Goal: Task Accomplishment & Management: Manage account settings

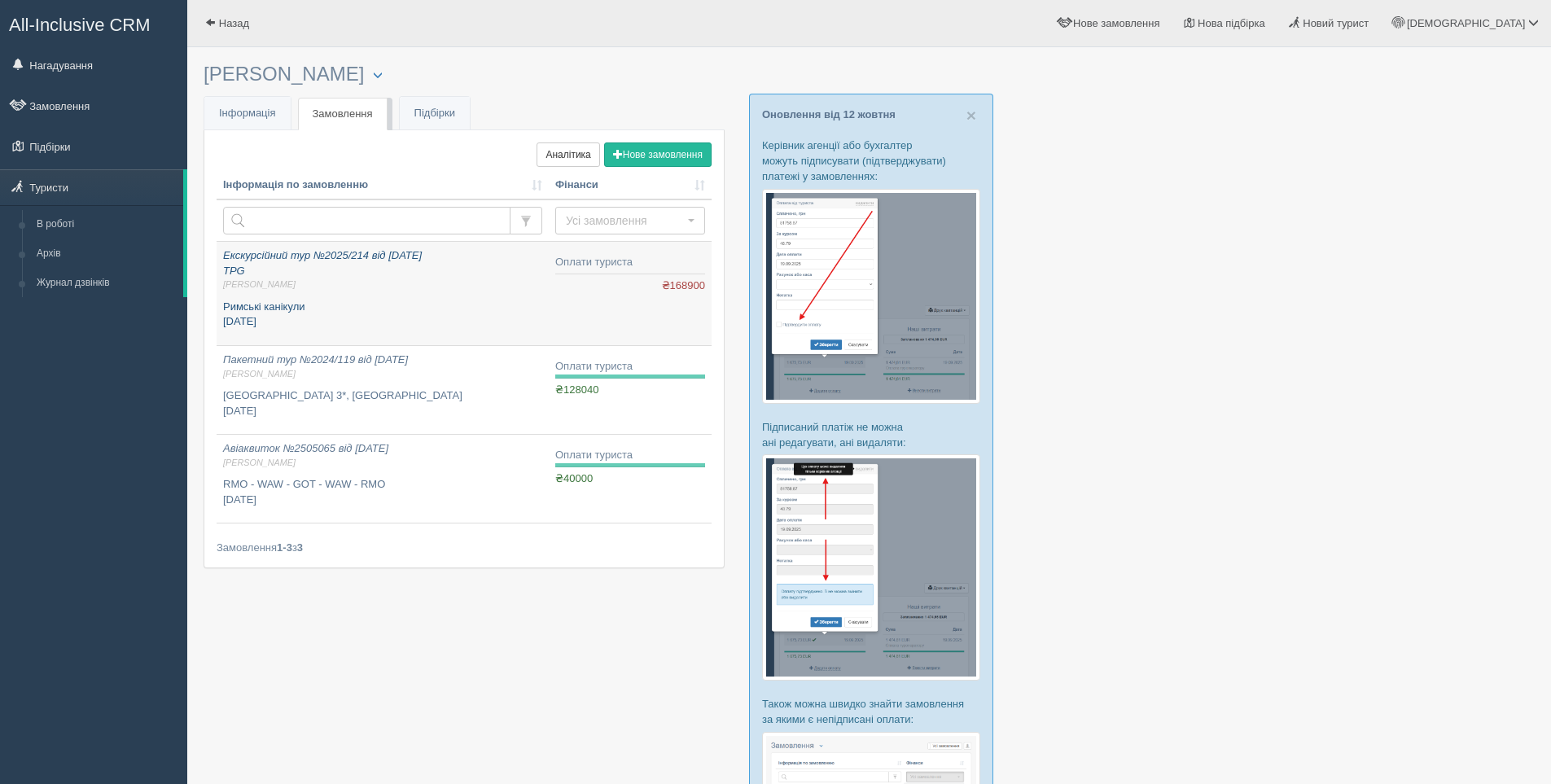
click at [383, 291] on span "Алла М." at bounding box center [383, 285] width 319 height 12
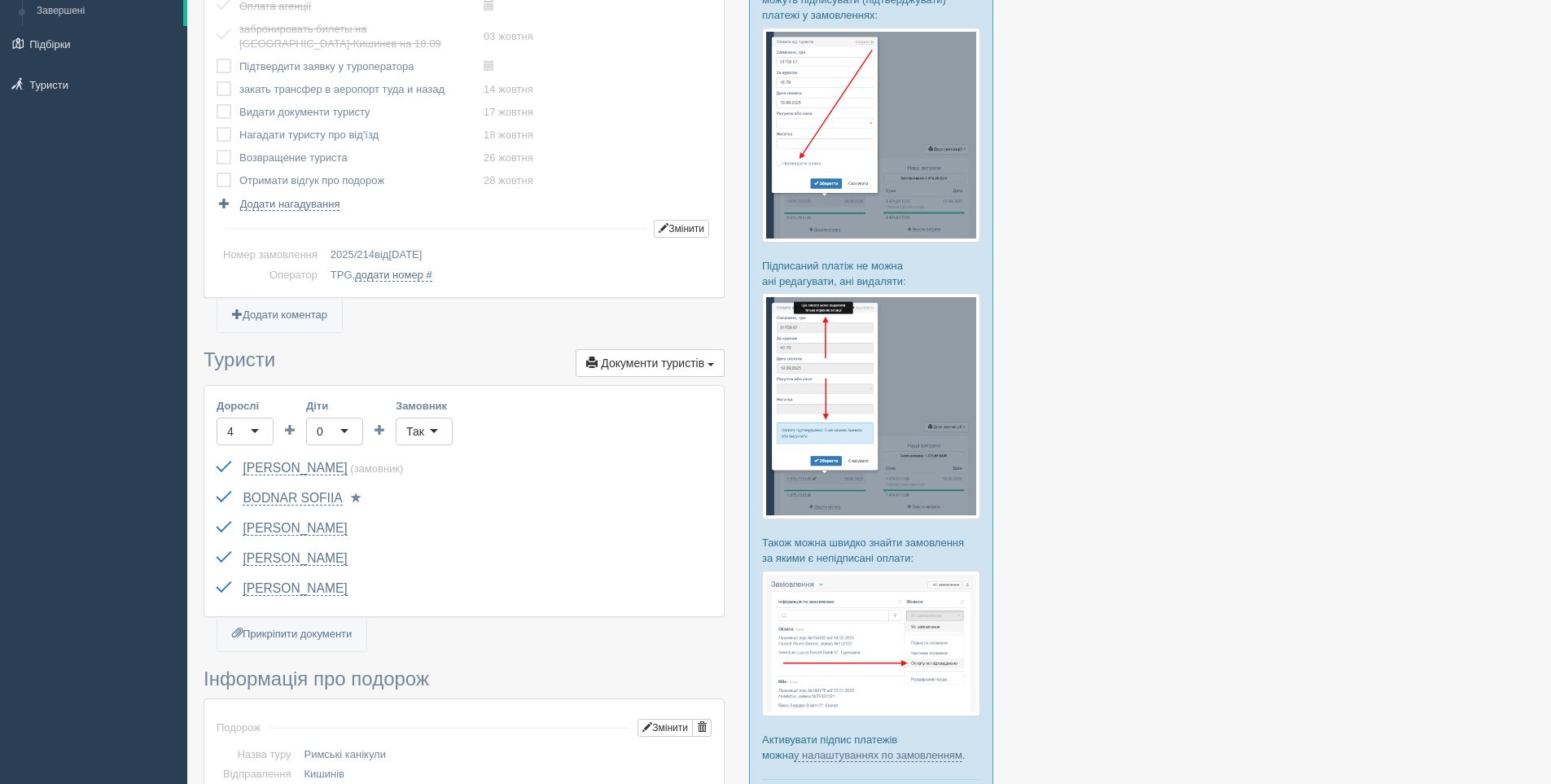
scroll to position [162, 0]
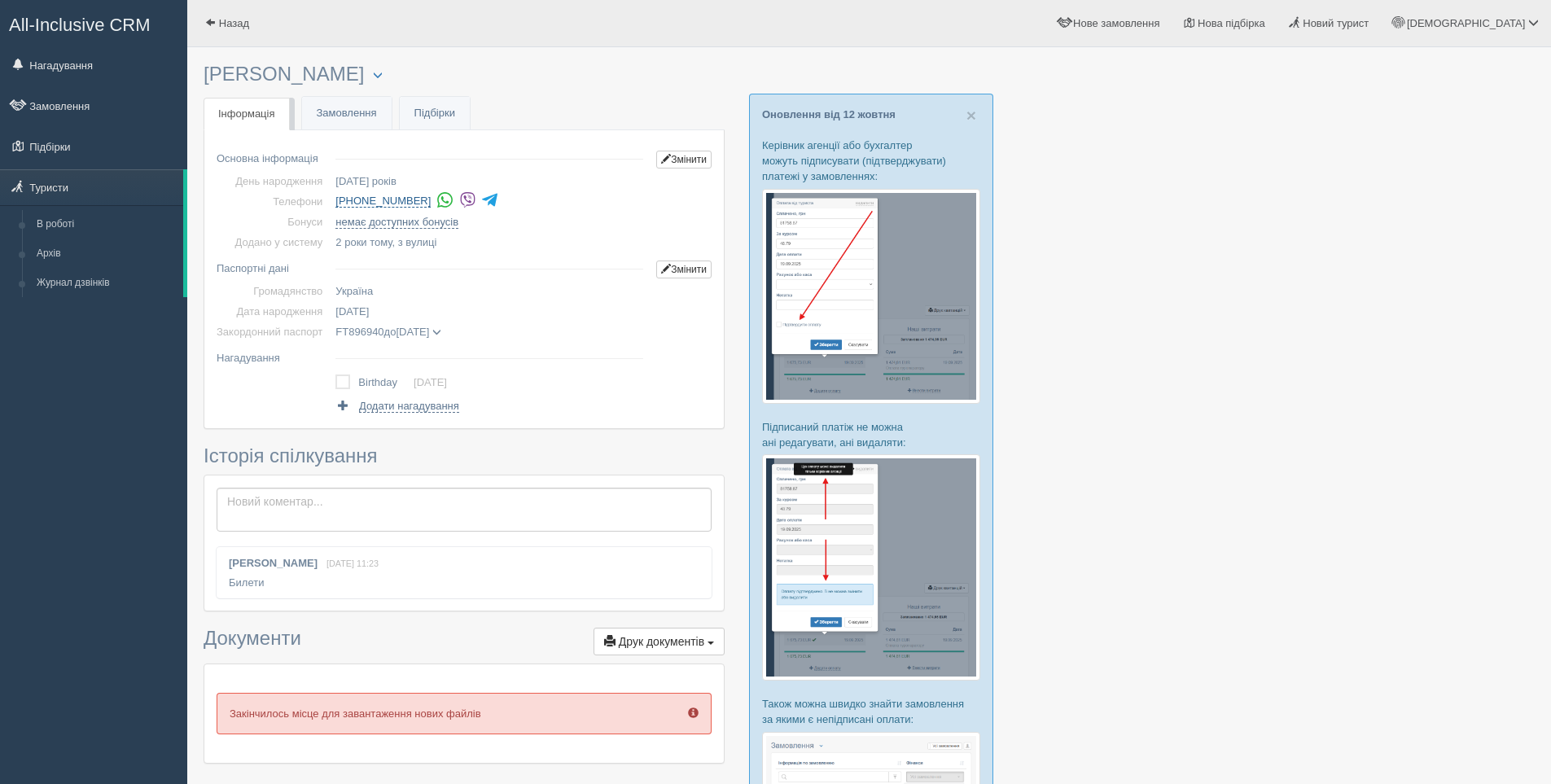
drag, startPoint x: 331, startPoint y: 198, endPoint x: 421, endPoint y: 194, distance: 90.1
click at [421, 194] on td "+380 50 576 7430 Дзвінок туристу... Завершити" at bounding box center [489, 202] width 321 height 21
copy link "+380 50 576 7430"
drag, startPoint x: 1223, startPoint y: 382, endPoint x: 1223, endPoint y: 274, distance: 108.0
click at [1226, 383] on div at bounding box center [869, 578] width 1332 height 1045
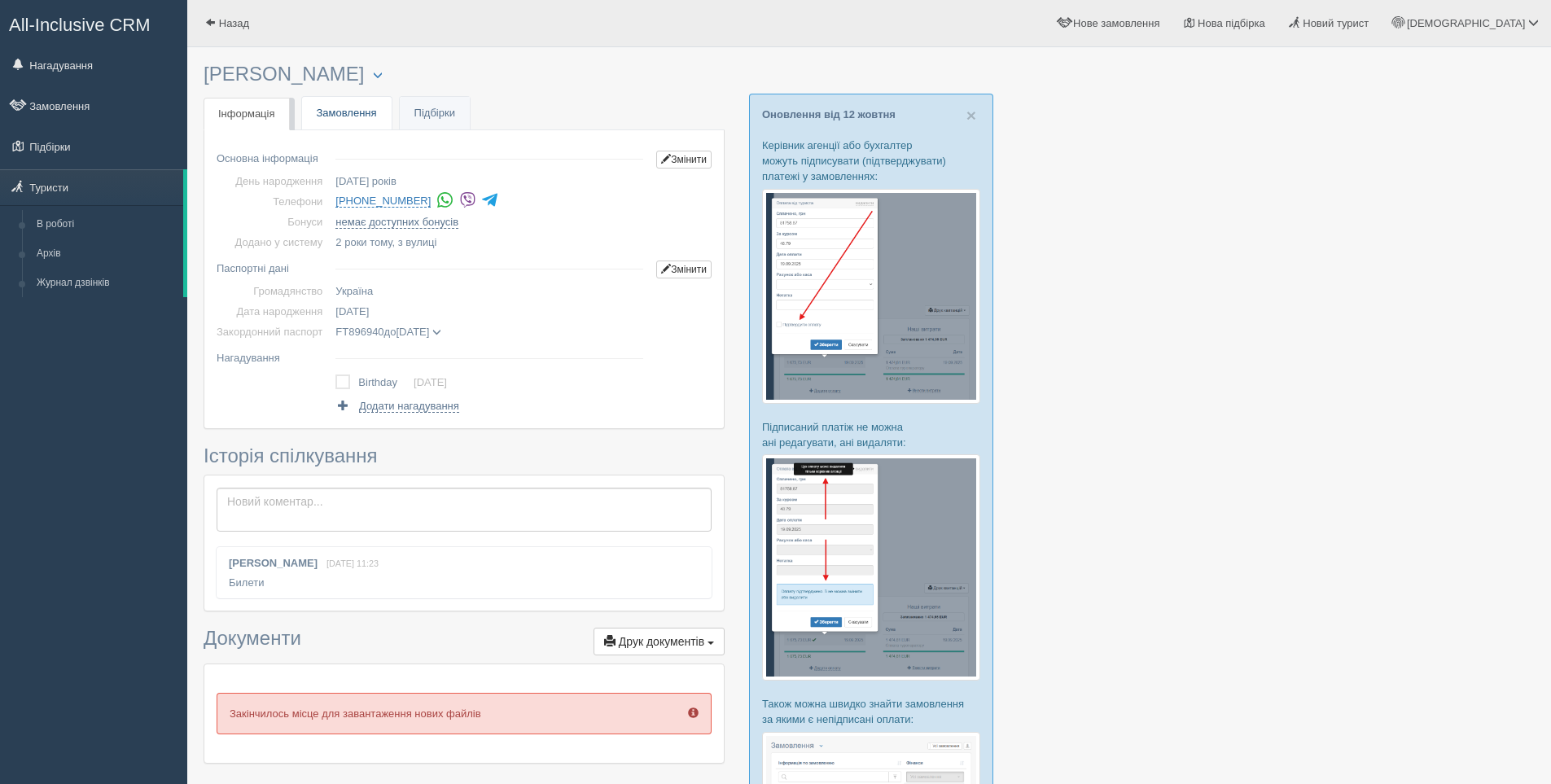
click at [331, 115] on link "Замовлення" at bounding box center [346, 113] width 89 height 34
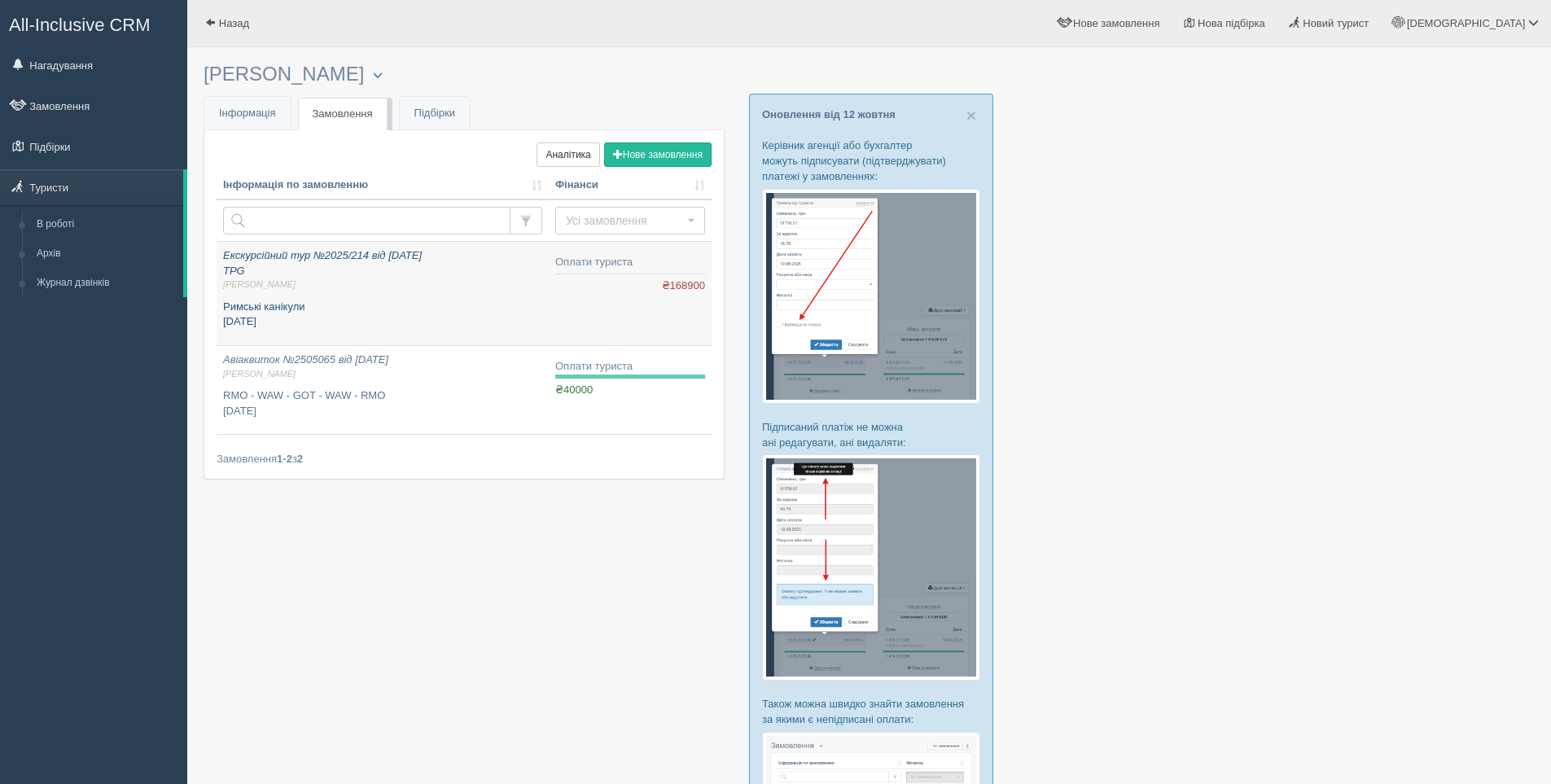
click at [376, 294] on div "Екскурсійний тур №2025/214 від 02.10.2025 TPG Алла М. Римські канікули жовтень …" at bounding box center [383, 289] width 319 height 82
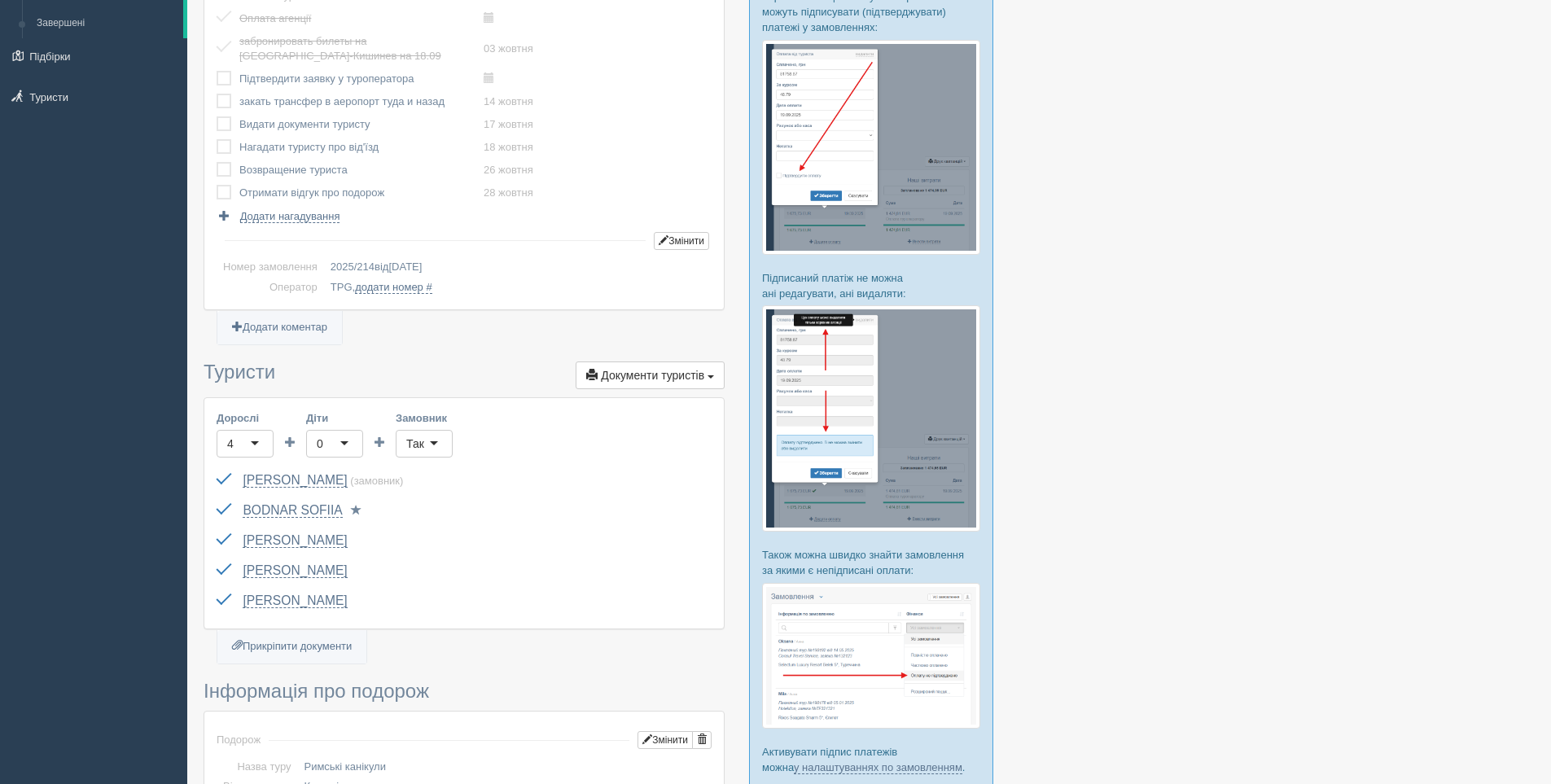
scroll to position [162, 0]
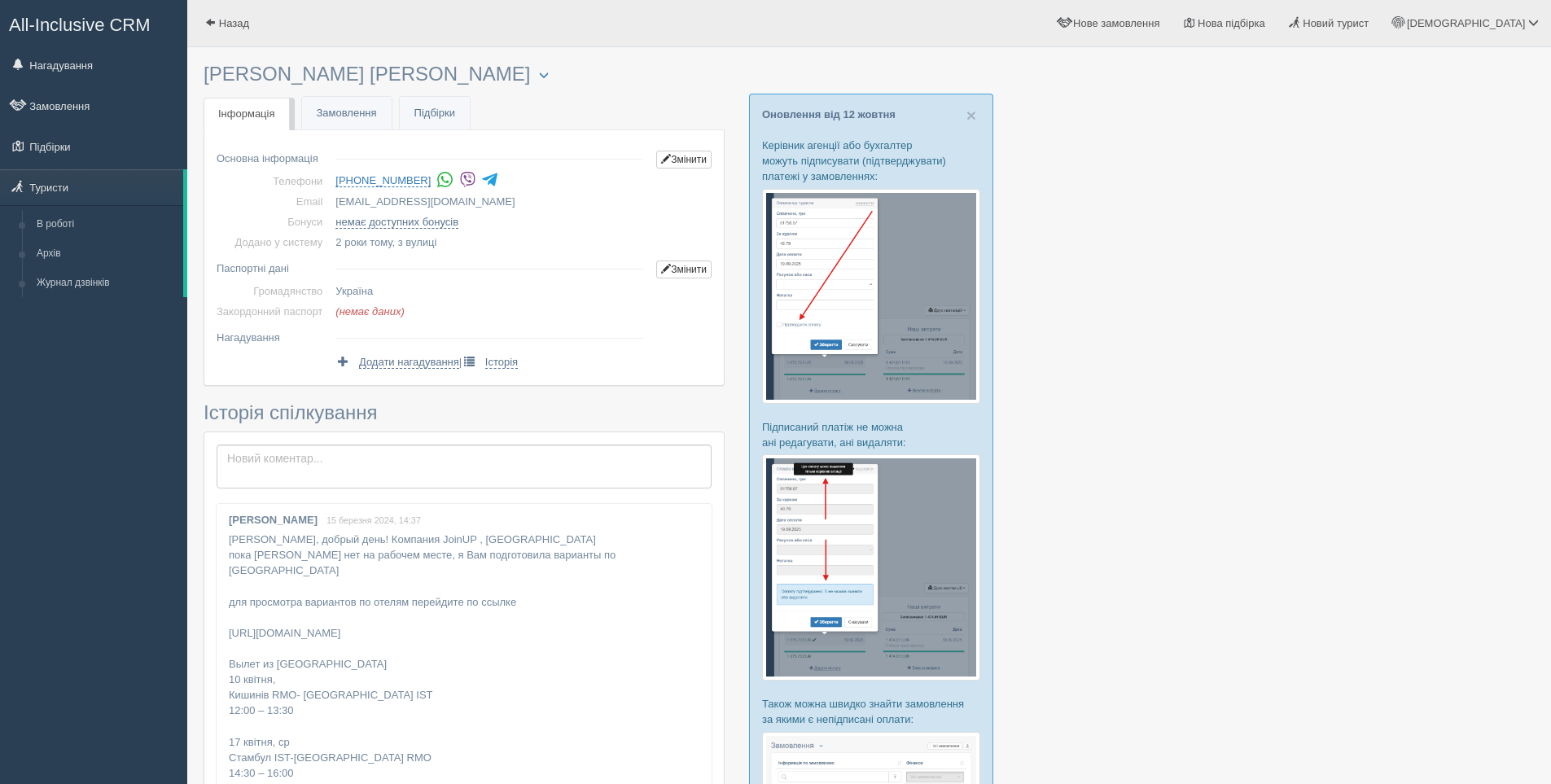
click at [459, 176] on img at bounding box center [468, 180] width 17 height 17
click at [90, 403] on div "All-Inclusive CRM Нагадування Замовлення Підбірки" at bounding box center [94, 392] width 187 height 784
click at [362, 113] on link "Замовлення" at bounding box center [346, 113] width 89 height 34
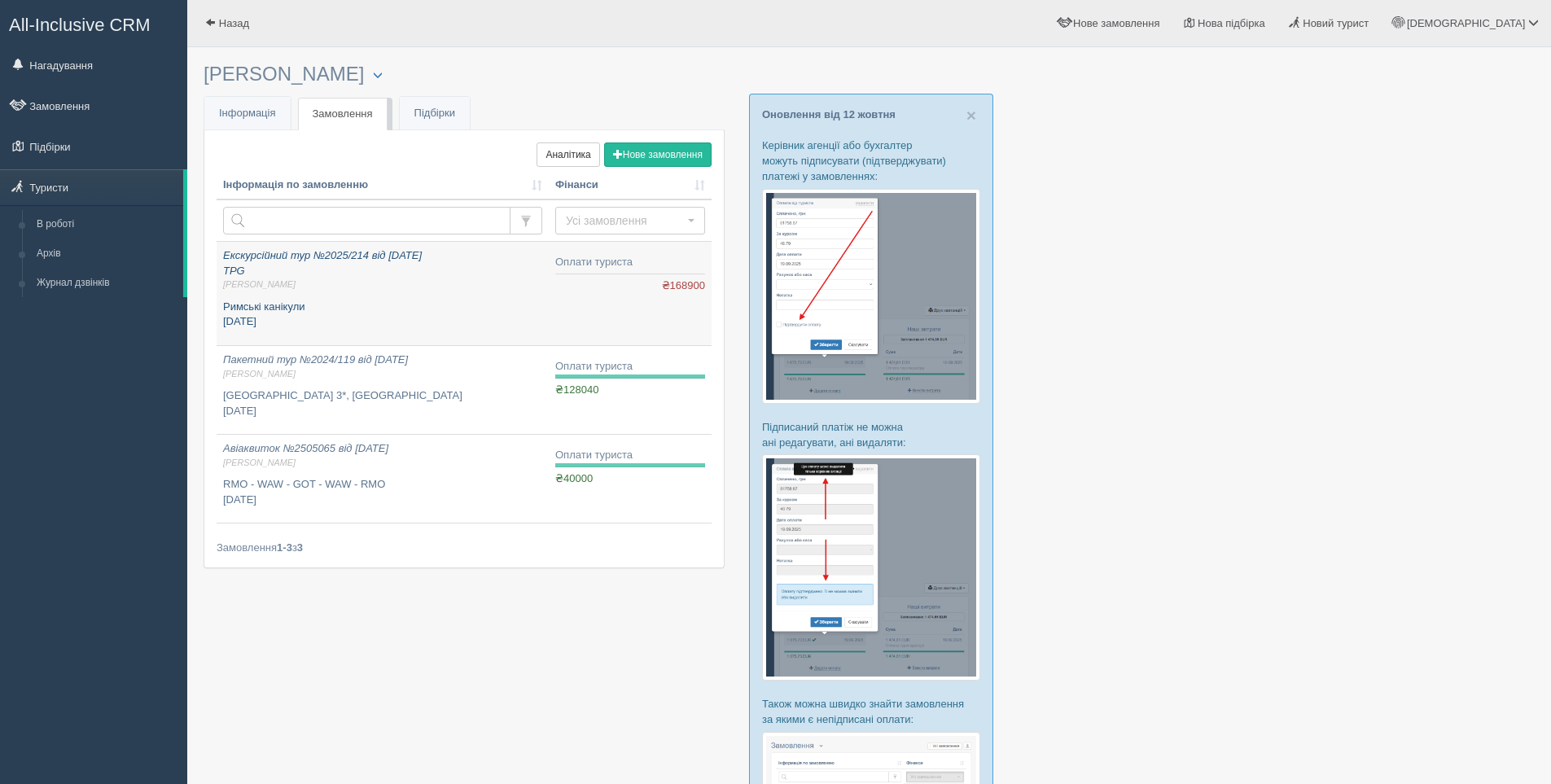
click at [364, 289] on span "[PERSON_NAME]" at bounding box center [383, 285] width 319 height 12
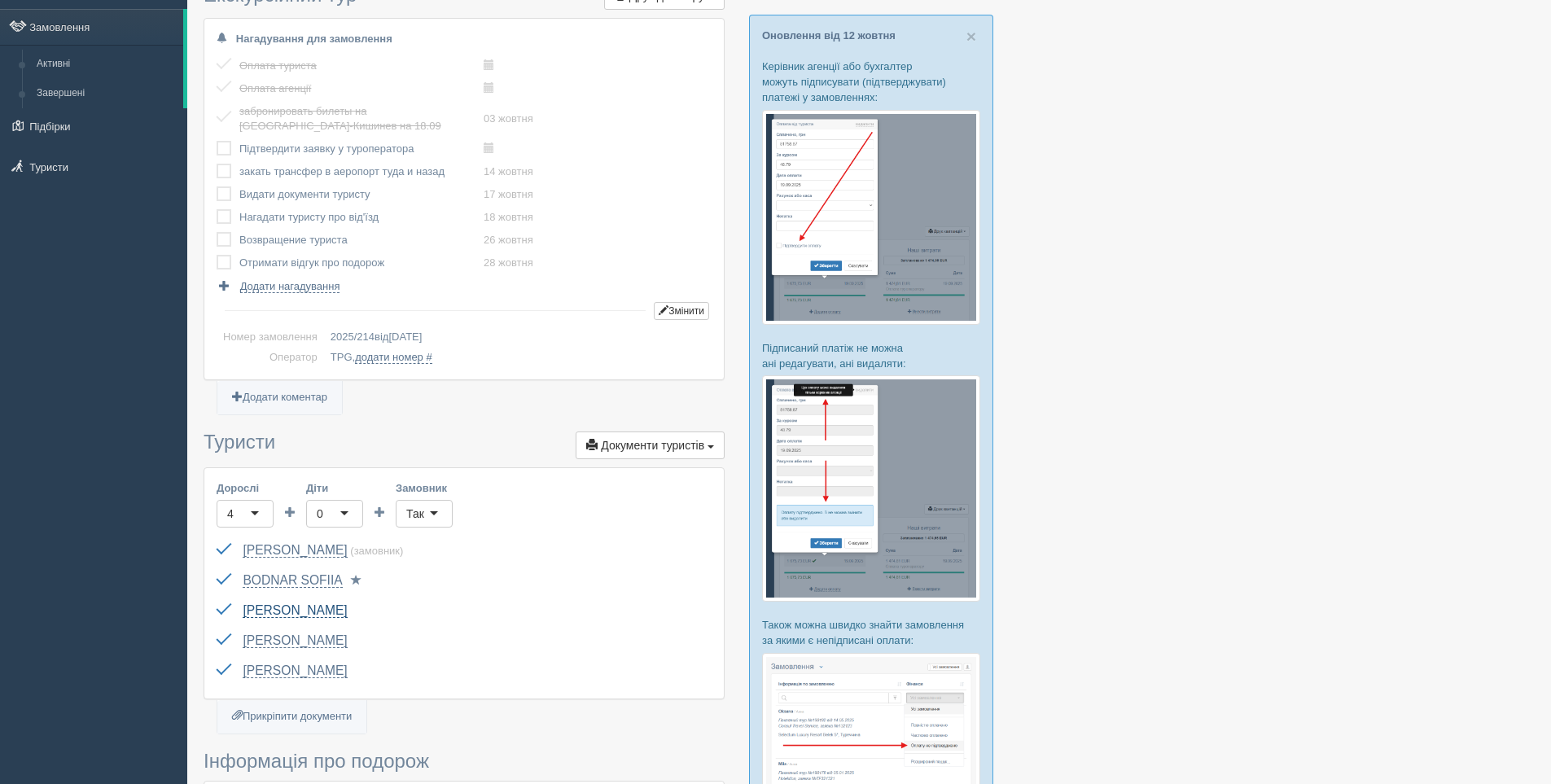
scroll to position [82, 0]
click at [292, 670] on link "[PERSON_NAME]" at bounding box center [294, 668] width 104 height 15
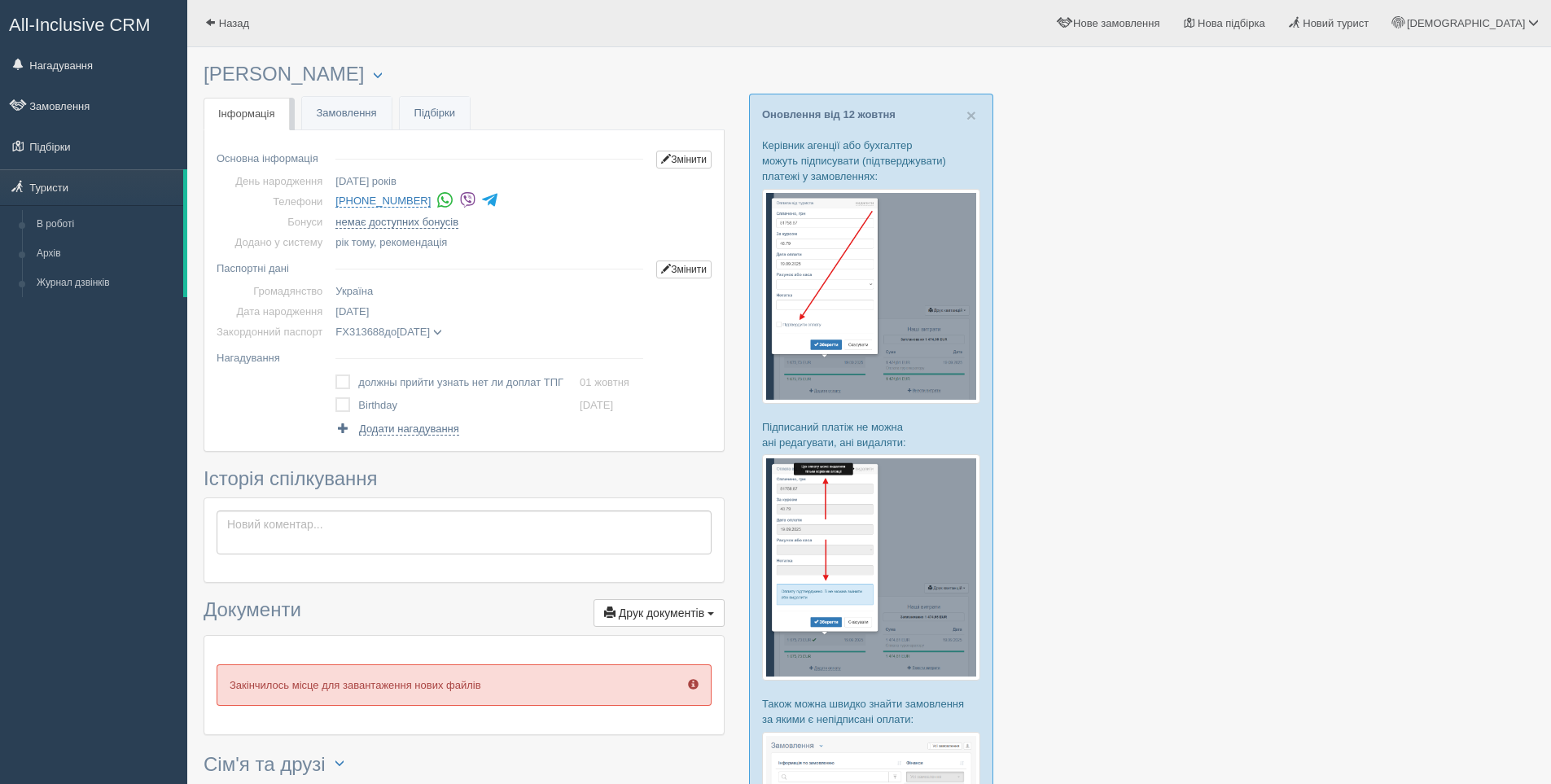
click at [459, 202] on img at bounding box center [468, 200] width 17 height 17
click at [331, 128] on link "Замовлення" at bounding box center [346, 113] width 89 height 34
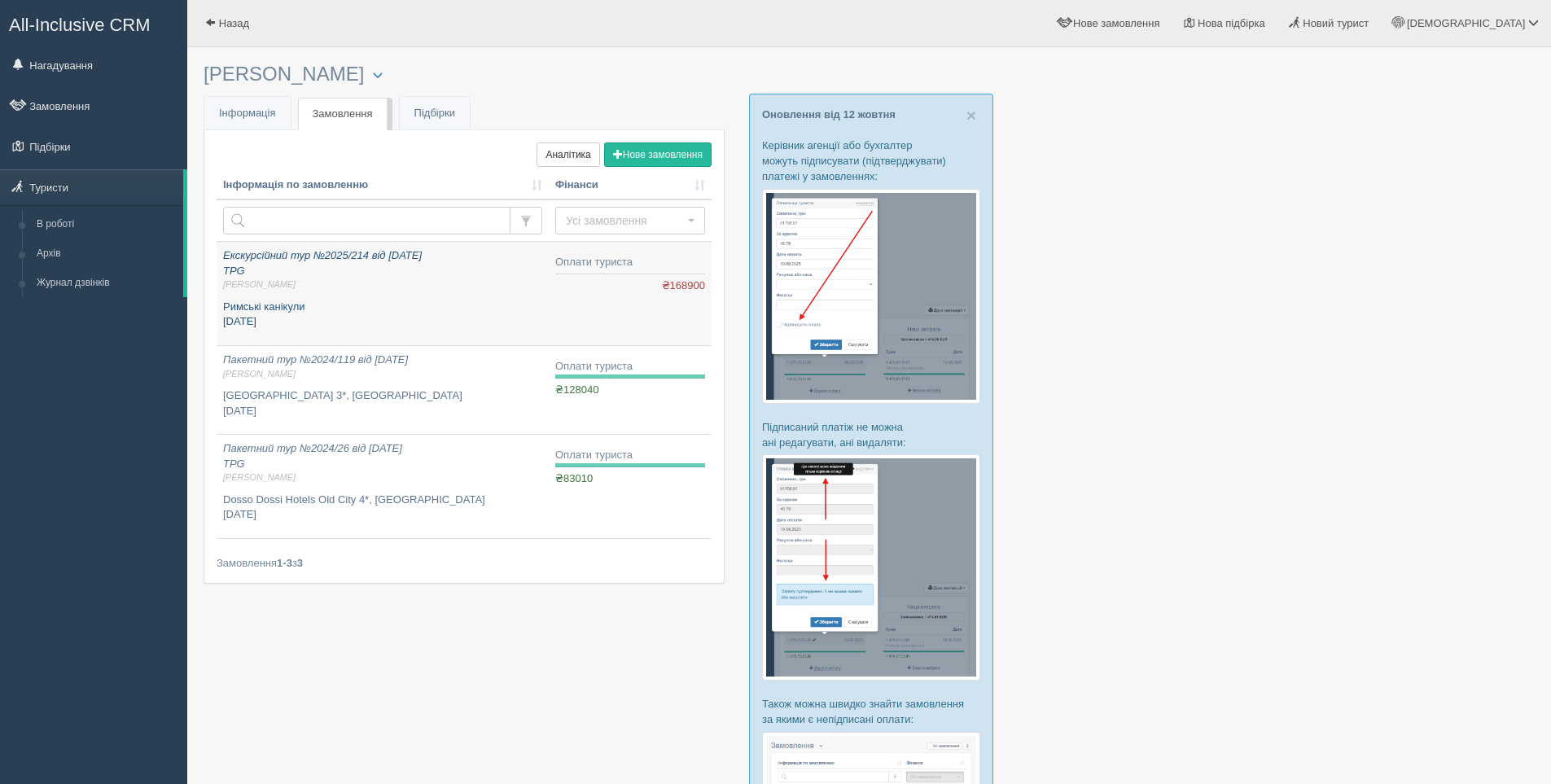
click at [451, 274] on p "Екскурсійний тур №2025/214 від 02.10.2025 TPG Алла М." at bounding box center [383, 270] width 319 height 43
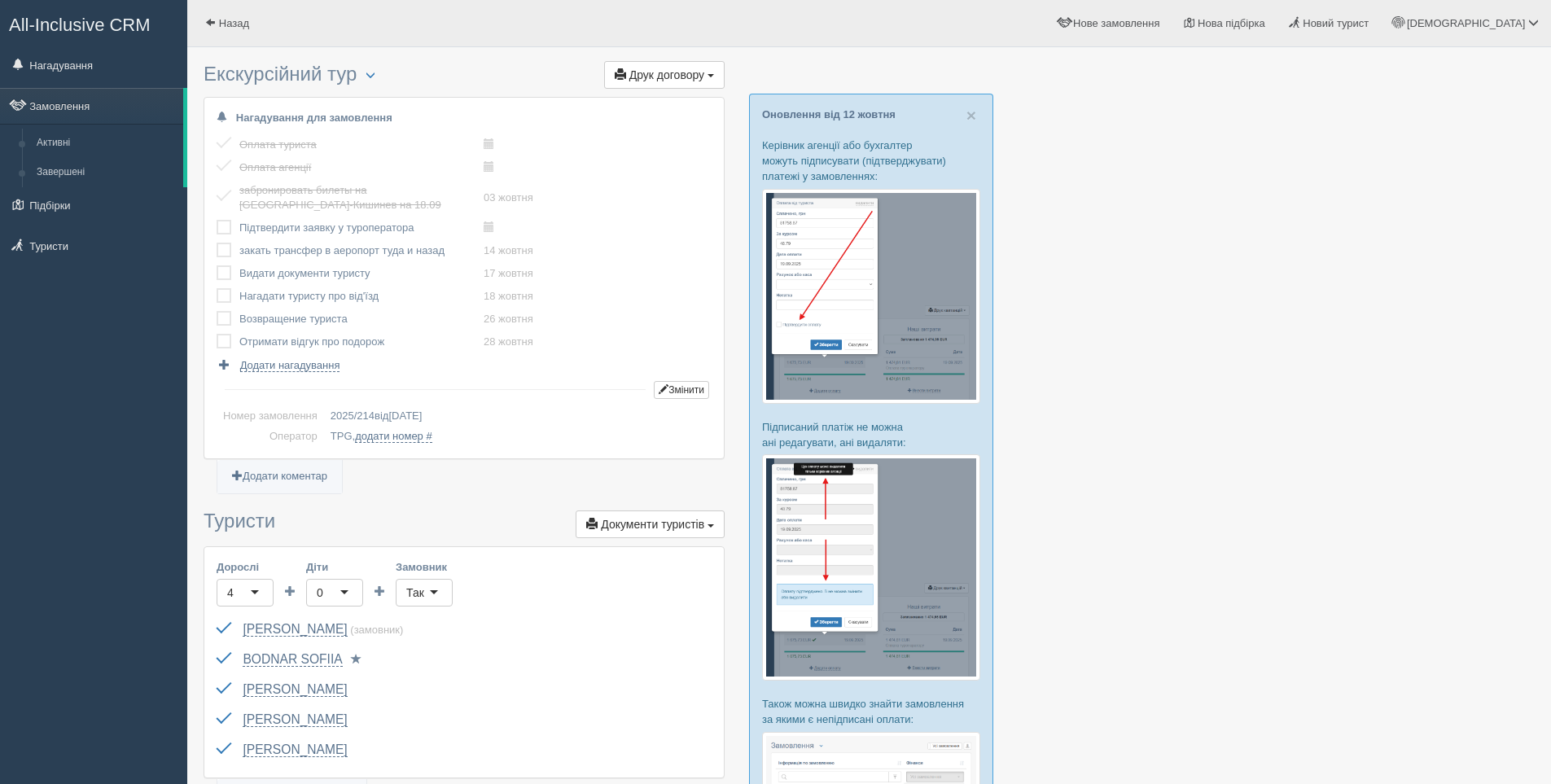
click at [217, 220] on label at bounding box center [217, 220] width 0 height 0
click at [0, 0] on input "checkbox" at bounding box center [0, 0] width 0 height 0
click at [515, 252] on link "14 жовтня" at bounding box center [509, 250] width 50 height 12
type input "2025-10-14 17:40"
select select "17"
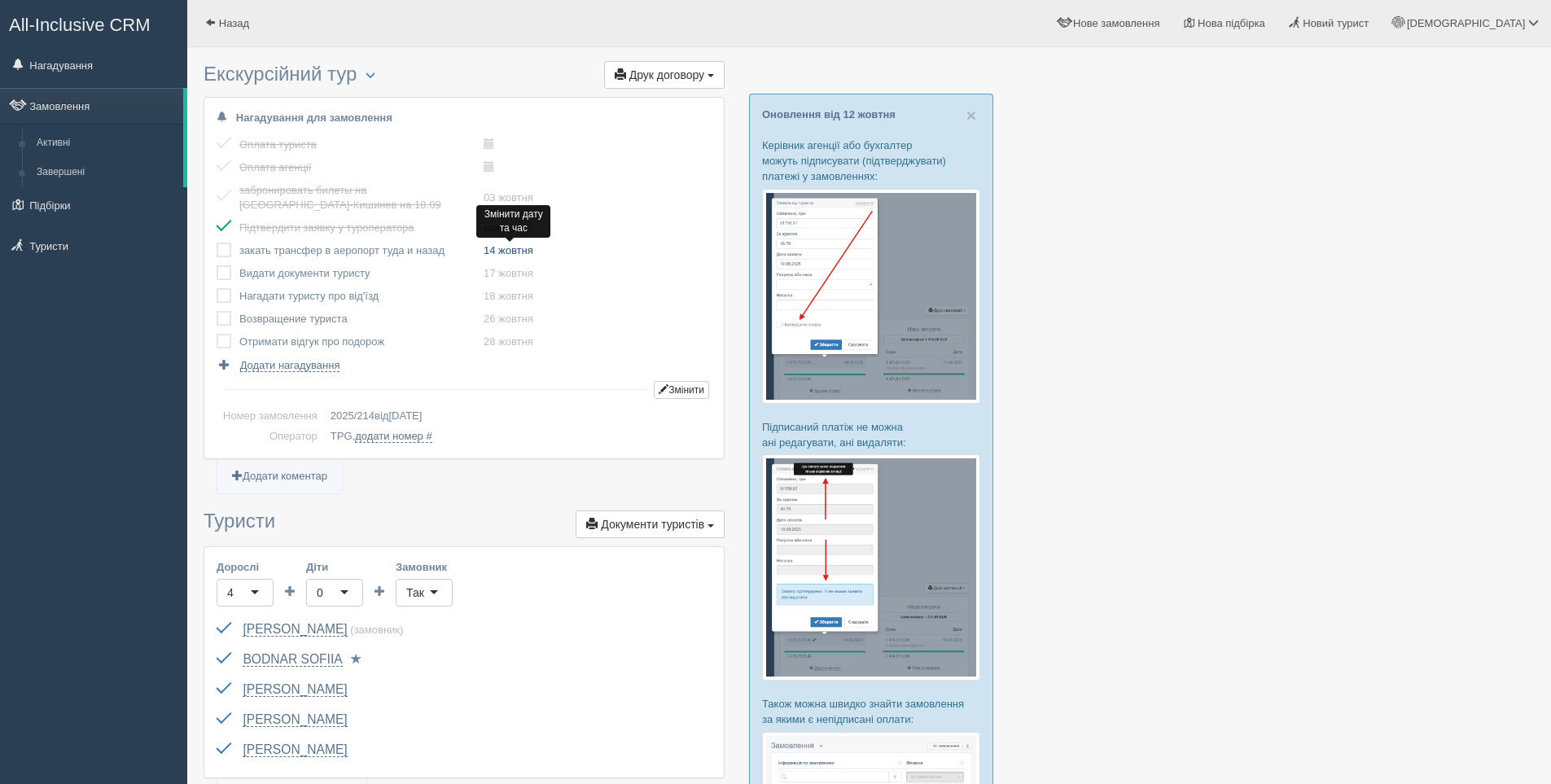
select select "40"
drag, startPoint x: 248, startPoint y: 250, endPoint x: 236, endPoint y: 248, distance: 12.2
click at [236, 248] on tr "закать трансфер в аеропорт туда и назад 14 жовтня 2025-10-14 17:40 виконано!" at bounding box center [383, 250] width 334 height 23
click at [511, 251] on link "14 жовтня" at bounding box center [509, 250] width 50 height 12
select select "17"
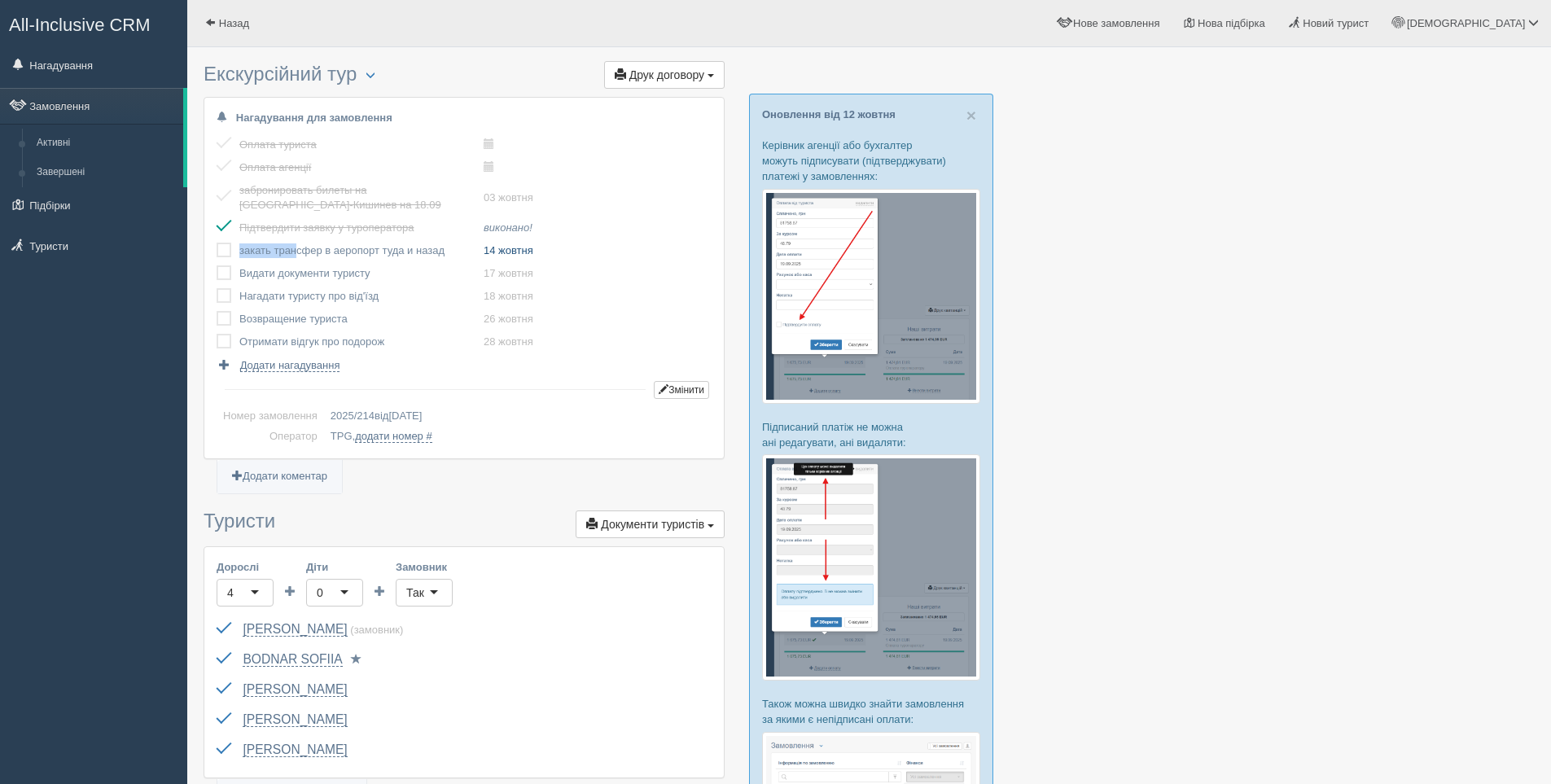
select select "40"
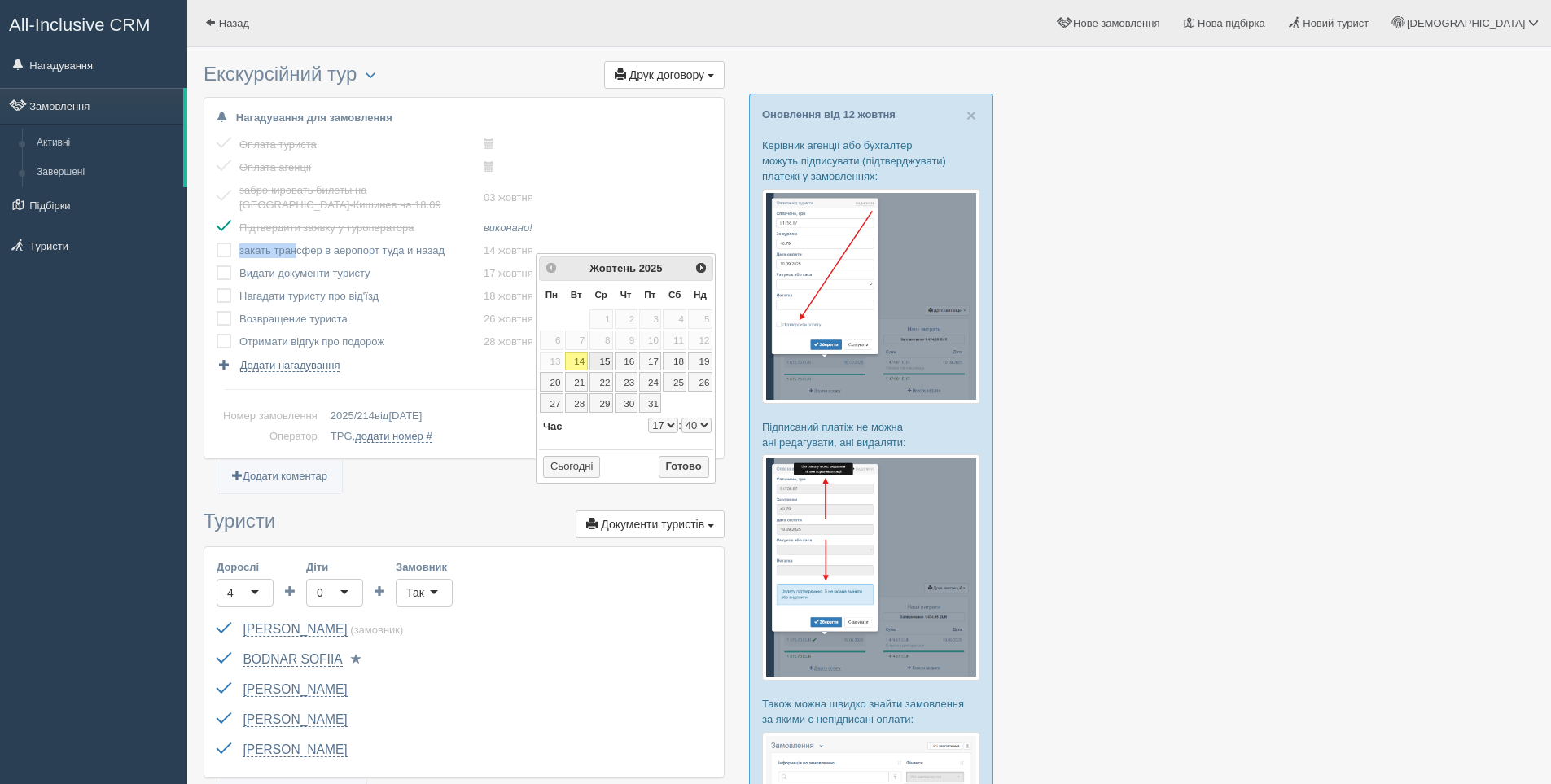
drag, startPoint x: 597, startPoint y: 360, endPoint x: 748, endPoint y: 376, distance: 151.8
click at [598, 361] on link "15" at bounding box center [601, 361] width 23 height 20
type input "2025-10-15 17:40"
select select "17"
select select "40"
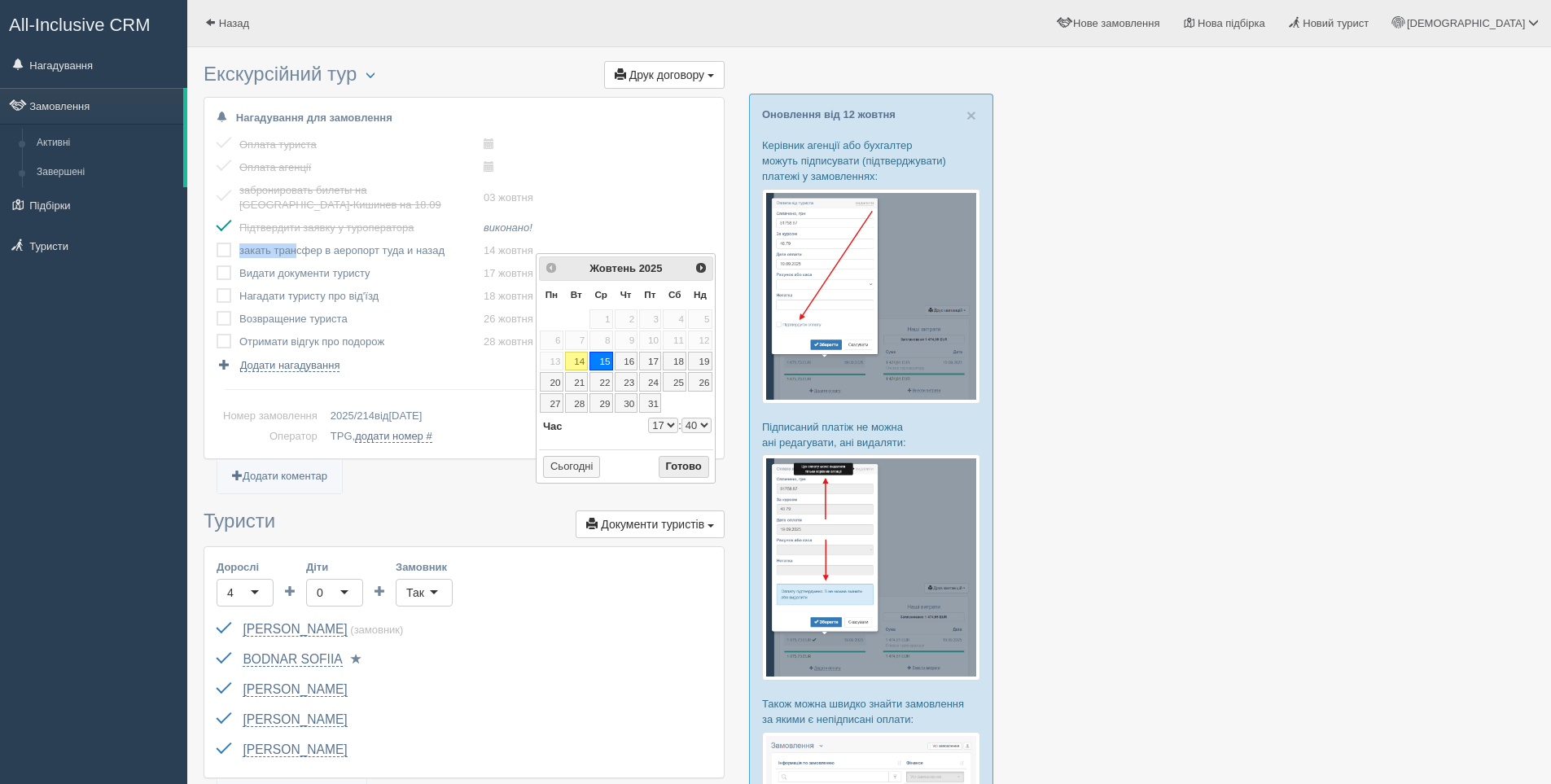
drag, startPoint x: 696, startPoint y: 461, endPoint x: 669, endPoint y: 456, distance: 27.5
click at [696, 462] on button "Готово" at bounding box center [684, 467] width 51 height 23
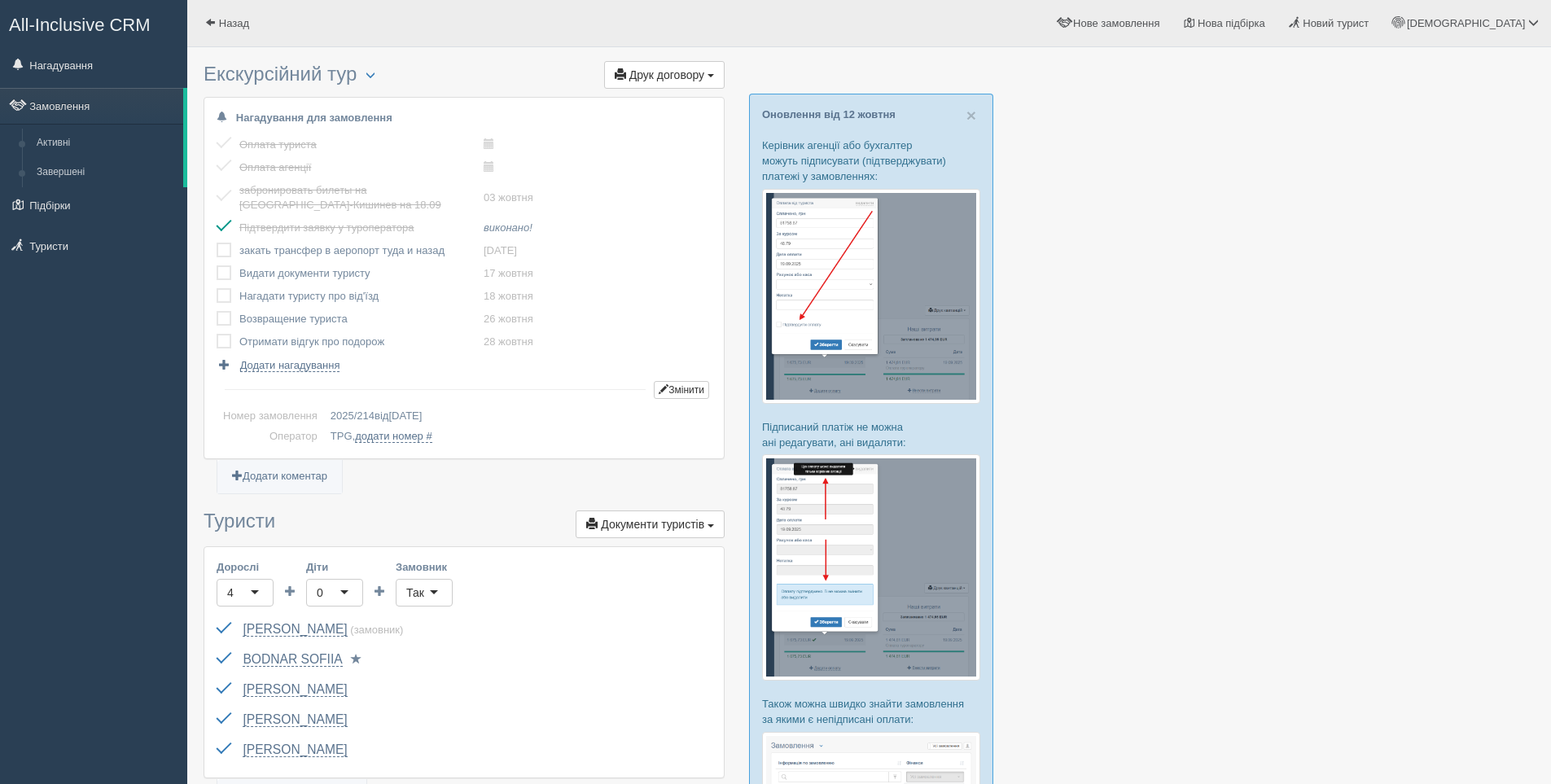
click at [60, 217] on link "Підбірки" at bounding box center [94, 205] width 187 height 36
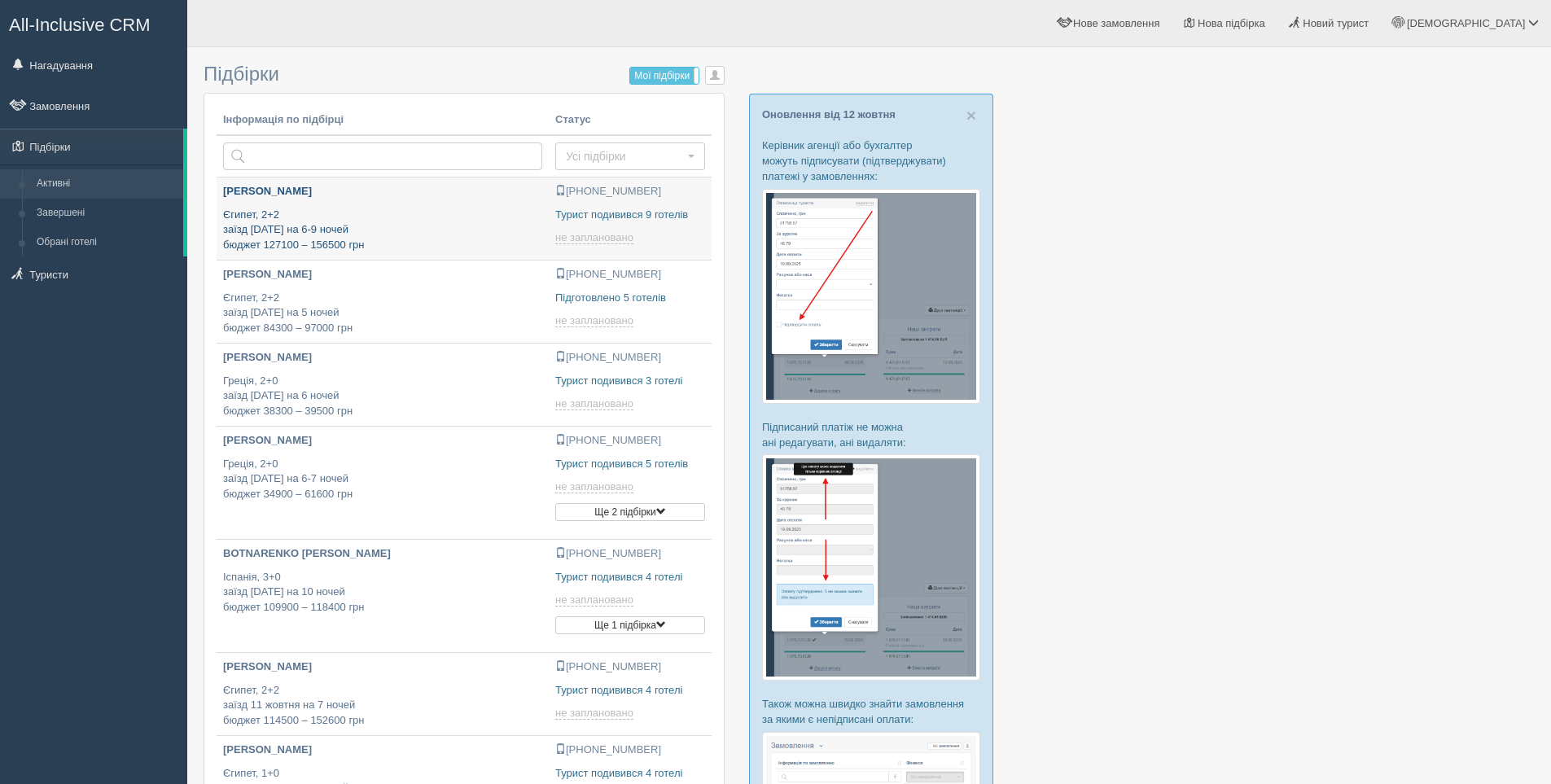
click at [343, 202] on div "Анна Єгипет, 2+2 заїзд 5 листопада на 6-9 ночей бюджет 127100 – 156500 грн" at bounding box center [383, 218] width 319 height 69
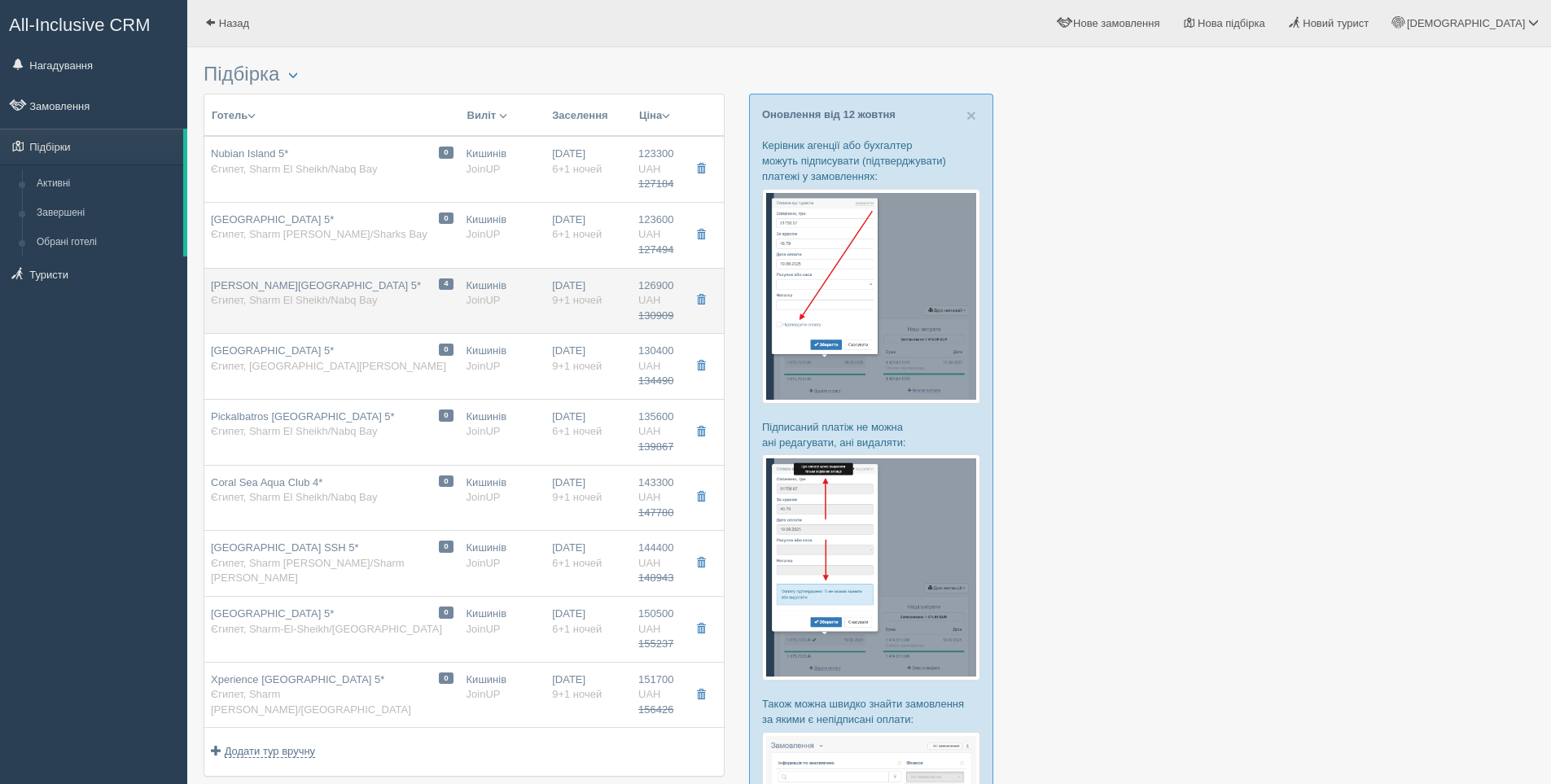
click at [398, 306] on div "[PERSON_NAME][GEOGRAPHIC_DATA] 5* [GEOGRAPHIC_DATA], [GEOGRAPHIC_DATA][PERSON_N…" at bounding box center [316, 293] width 210 height 30
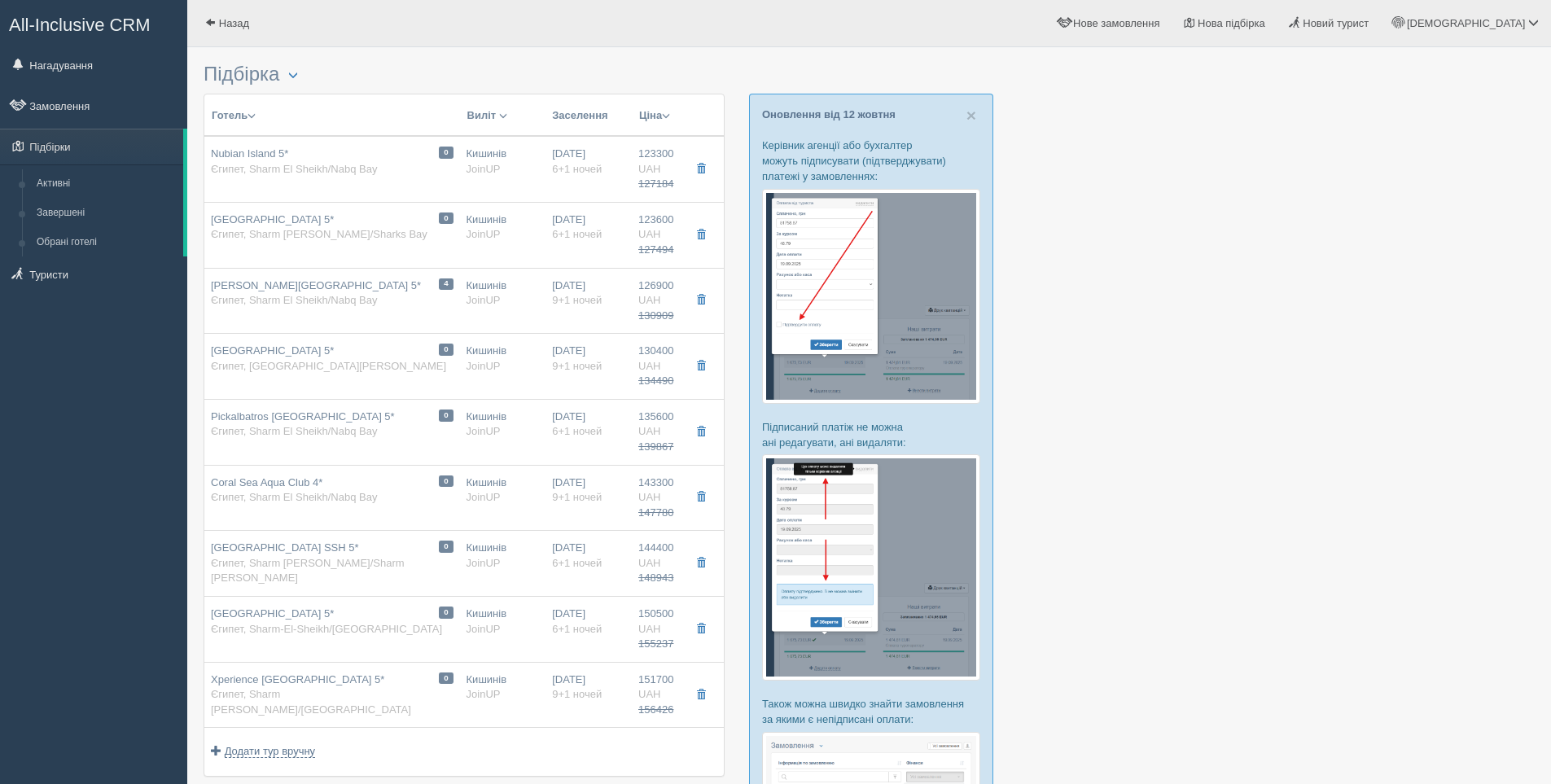
type input "[PERSON_NAME][GEOGRAPHIC_DATA] 5*"
type input "[URL][DOMAIN_NAME][PERSON_NAME]"
type textarea "Популярный отель с большой уютной зеленой территорией, спускающейся каскадом к …"
type input "Єгипет"
type input "Sharm [PERSON_NAME]/Nabq Bay"
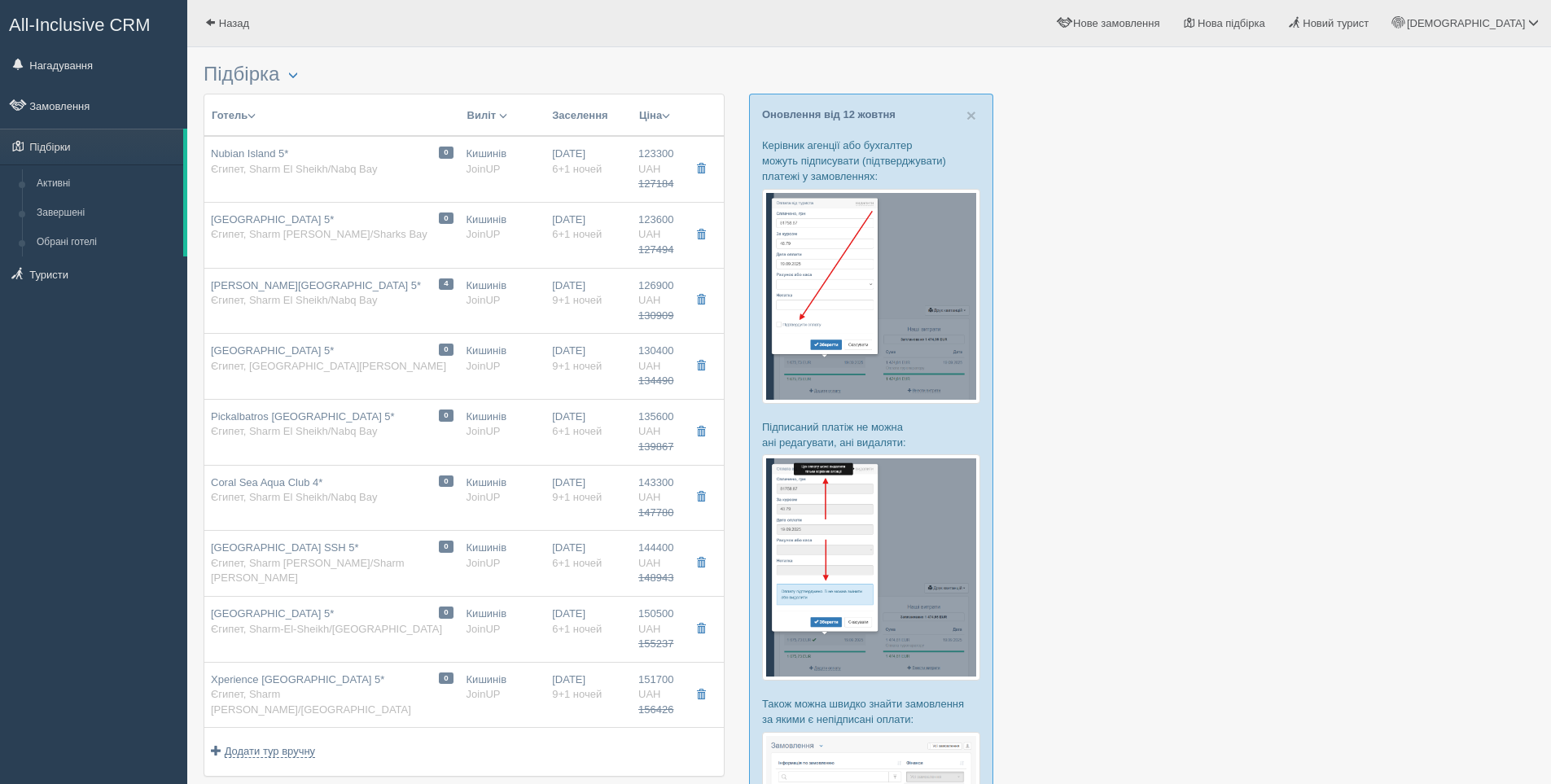
type input "126900.00"
type input "130909.00"
type input "Кишинів"
type input "08:30"
type input "9+1"
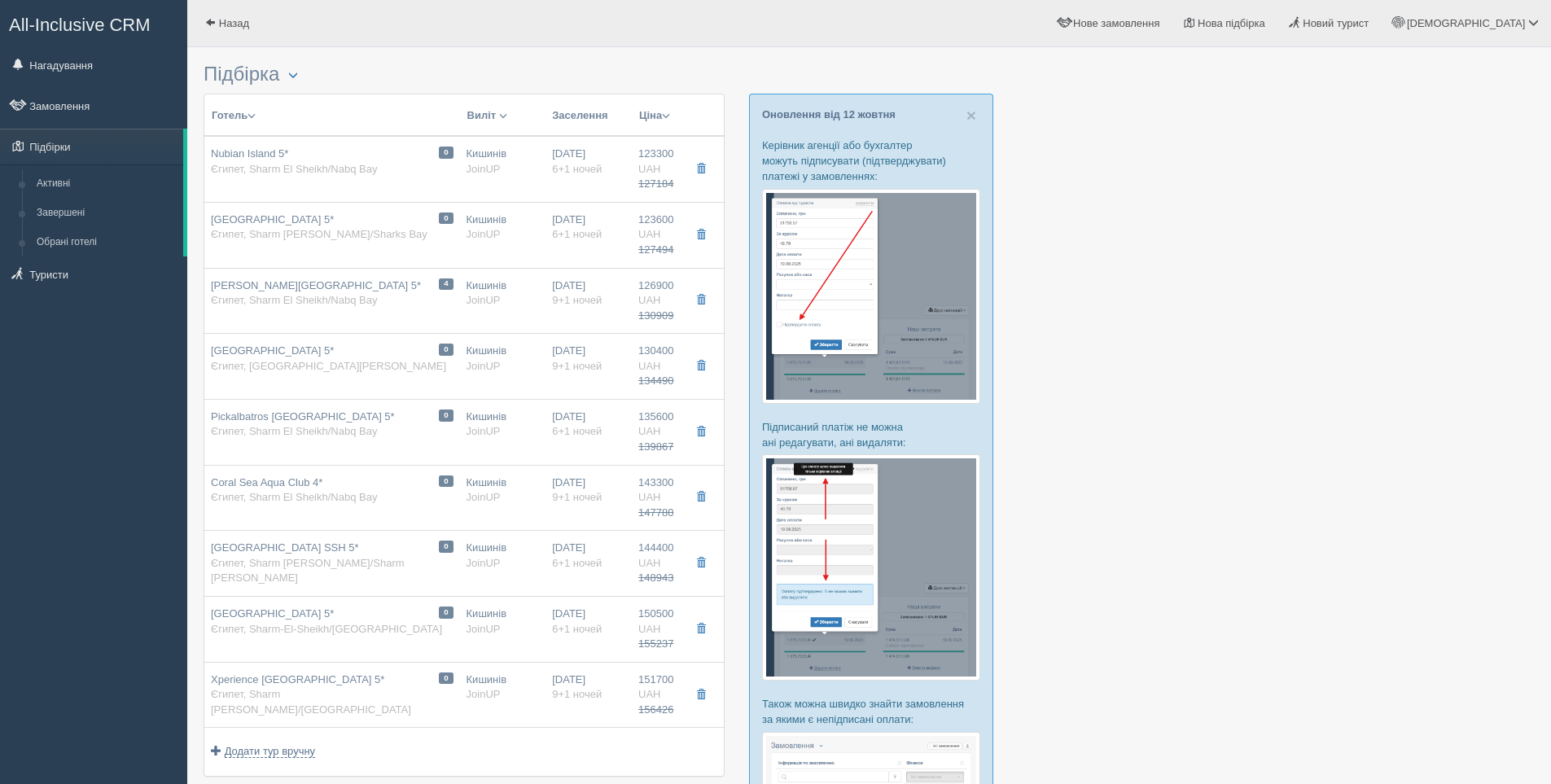
type input "Deluxe Room"
type input "UAI"
type input "JoinUP"
type input "https://agent-content.joinup.ua/hotel/rehana-royal-beach-amp-spa/"
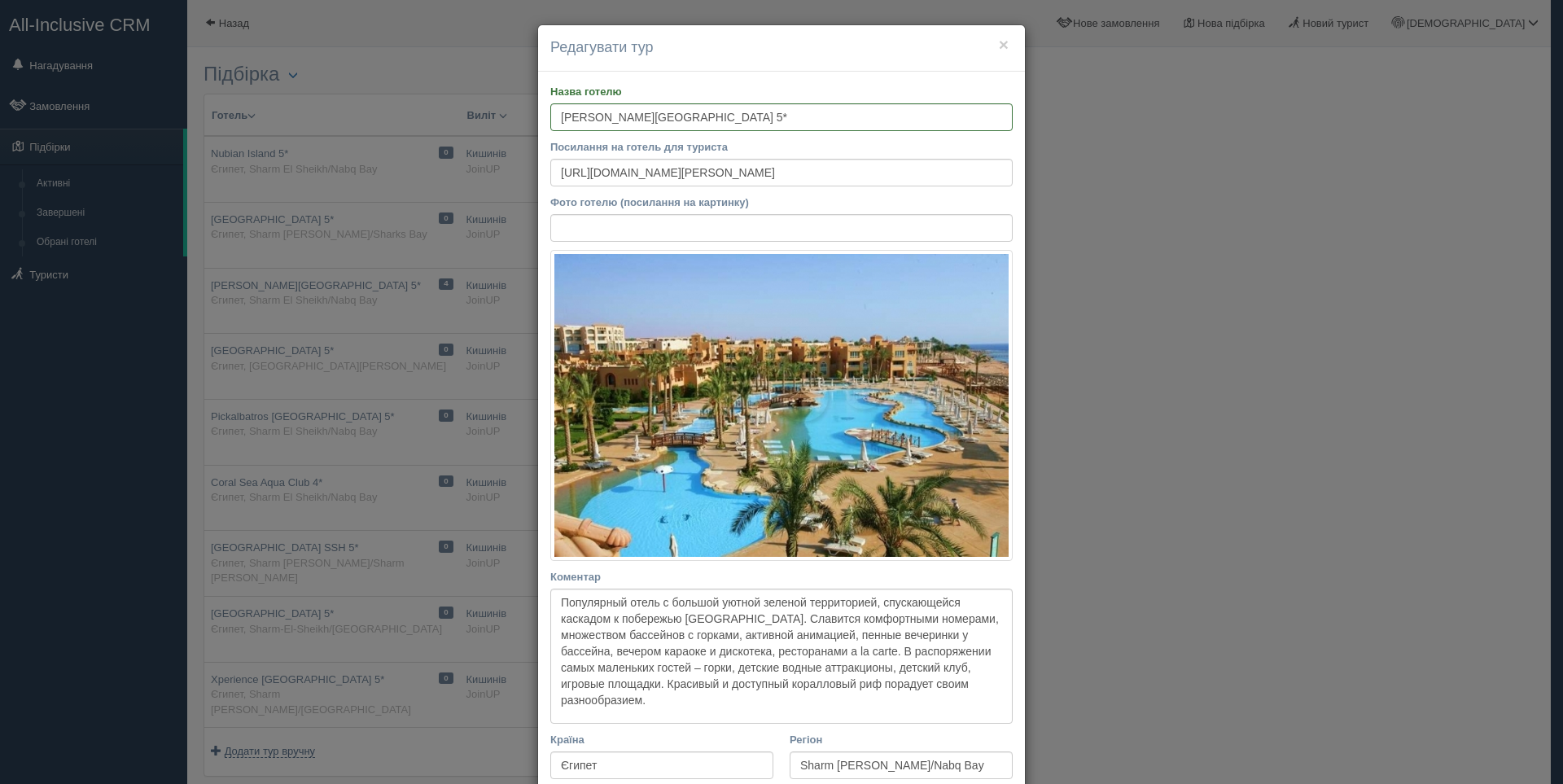
click at [1159, 170] on div "× Редагувати тур Назва готелю Rehana Royal Beach Resort Aqua Park & Spa 5* Поси…" at bounding box center [782, 392] width 1563 height 784
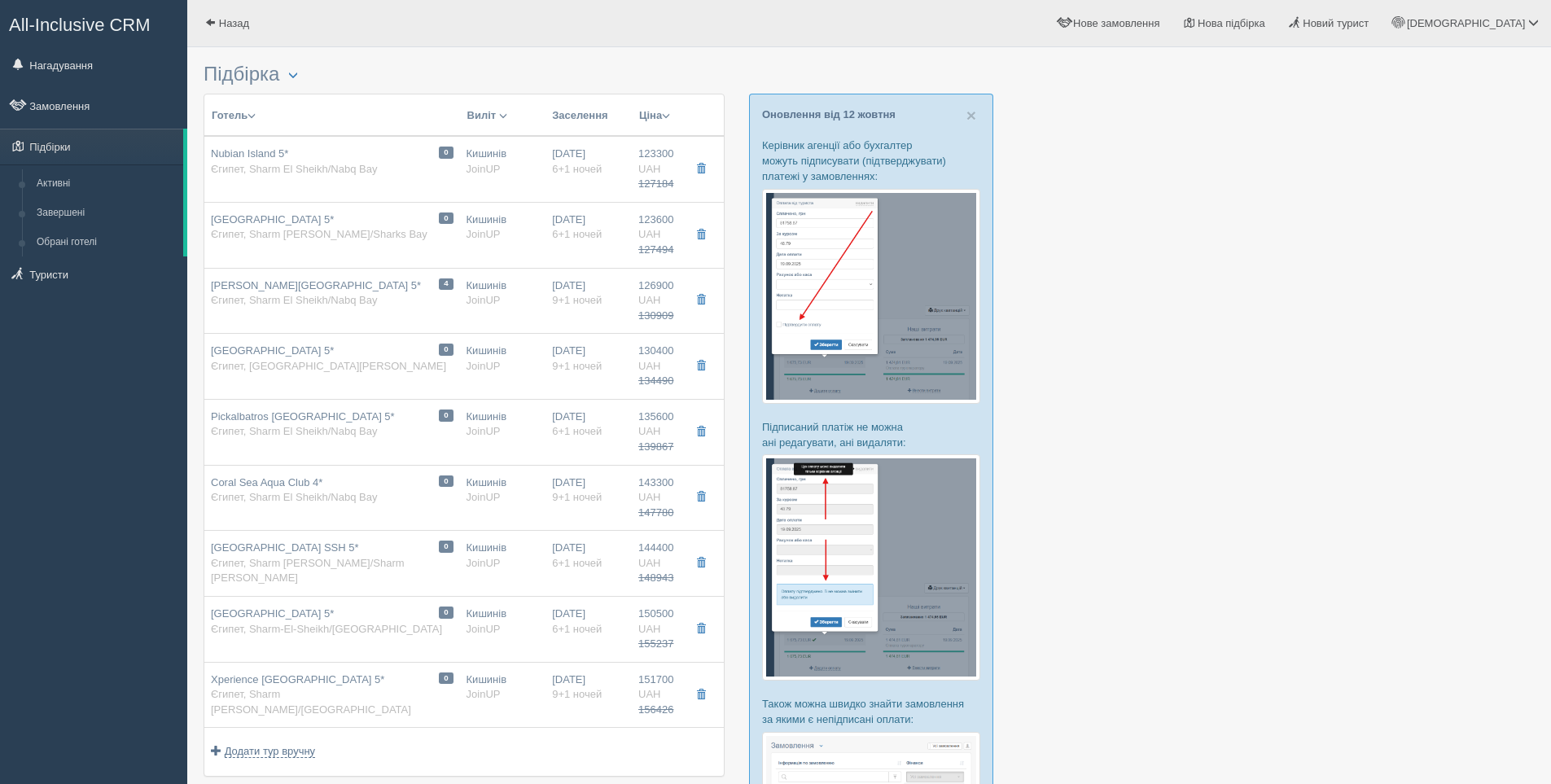
click at [1112, 437] on div at bounding box center [869, 656] width 1332 height 1203
click at [46, 406] on div "All-Inclusive CRM Нагадування Замовлення Підбірки" at bounding box center [94, 392] width 187 height 784
click at [58, 556] on div "All-Inclusive CRM Нагадування Замовлення Підбірки" at bounding box center [94, 392] width 187 height 784
click at [64, 285] on link "Туристи" at bounding box center [94, 274] width 187 height 36
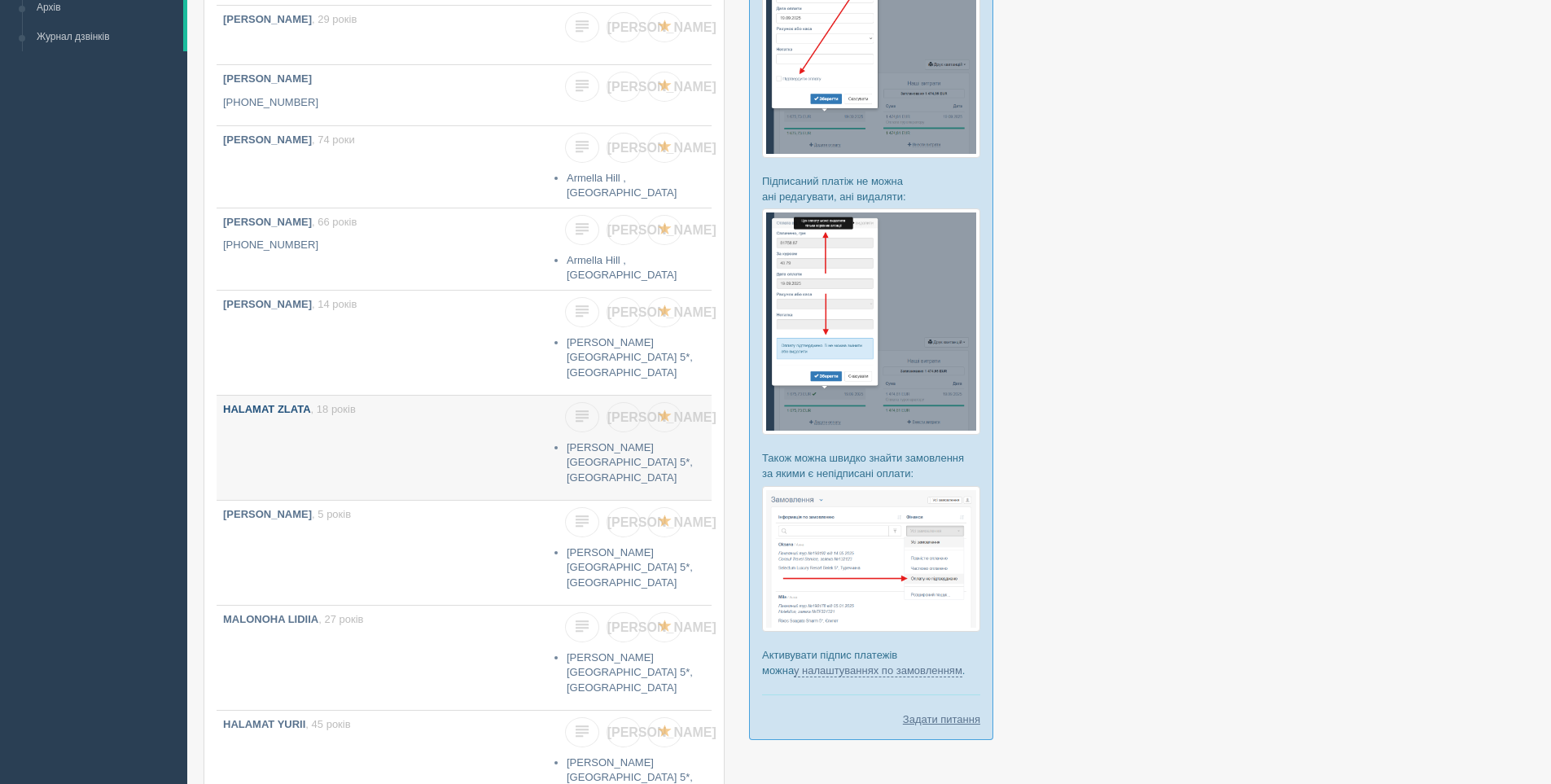
scroll to position [244, 0]
click at [416, 339] on link "HALAMAT OLEKSANDRA , 14 років" at bounding box center [383, 344] width 332 height 104
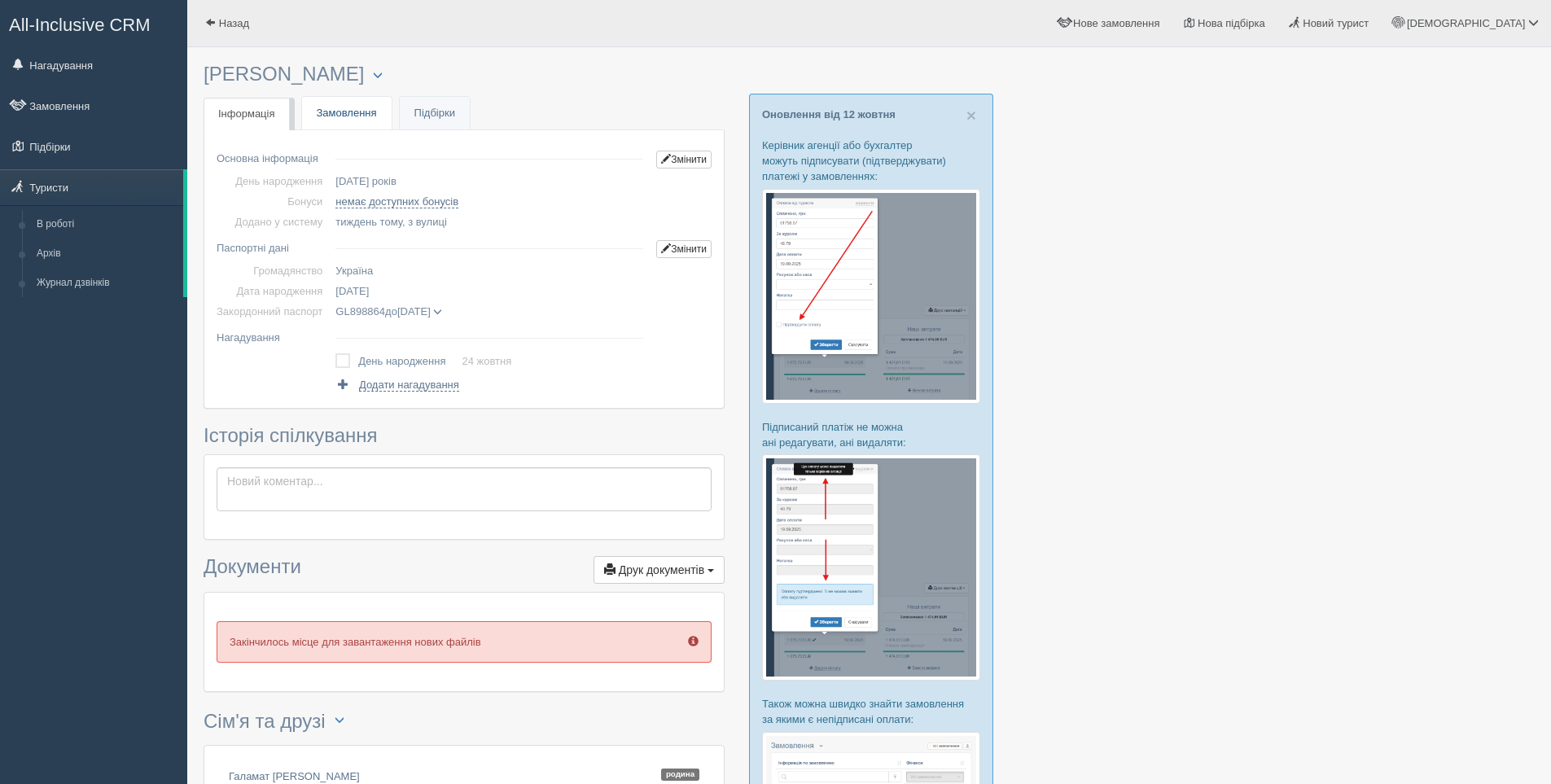
click at [347, 115] on link "Замовлення" at bounding box center [346, 113] width 89 height 34
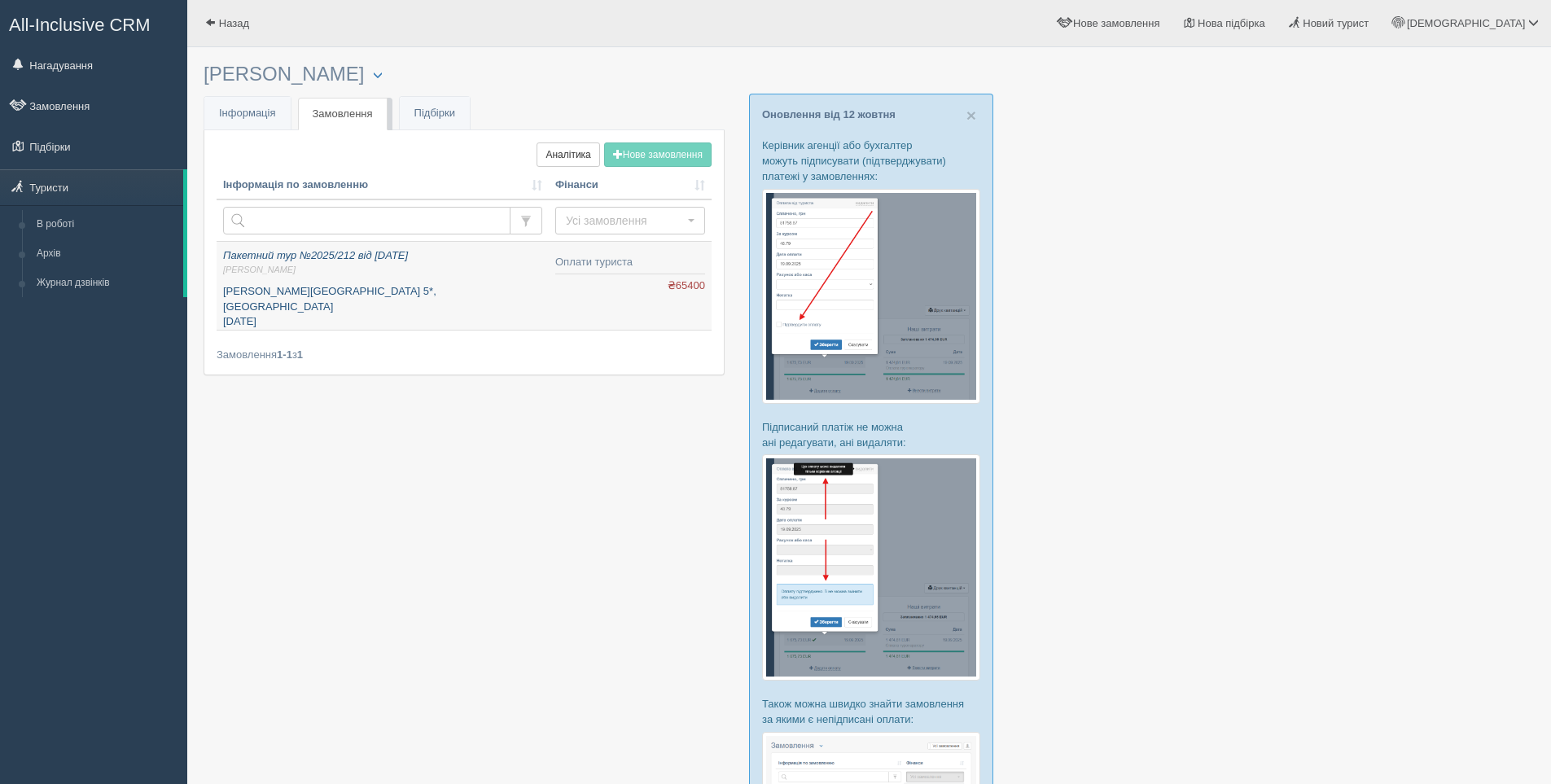
click at [451, 266] on span "Алла М." at bounding box center [383, 270] width 319 height 12
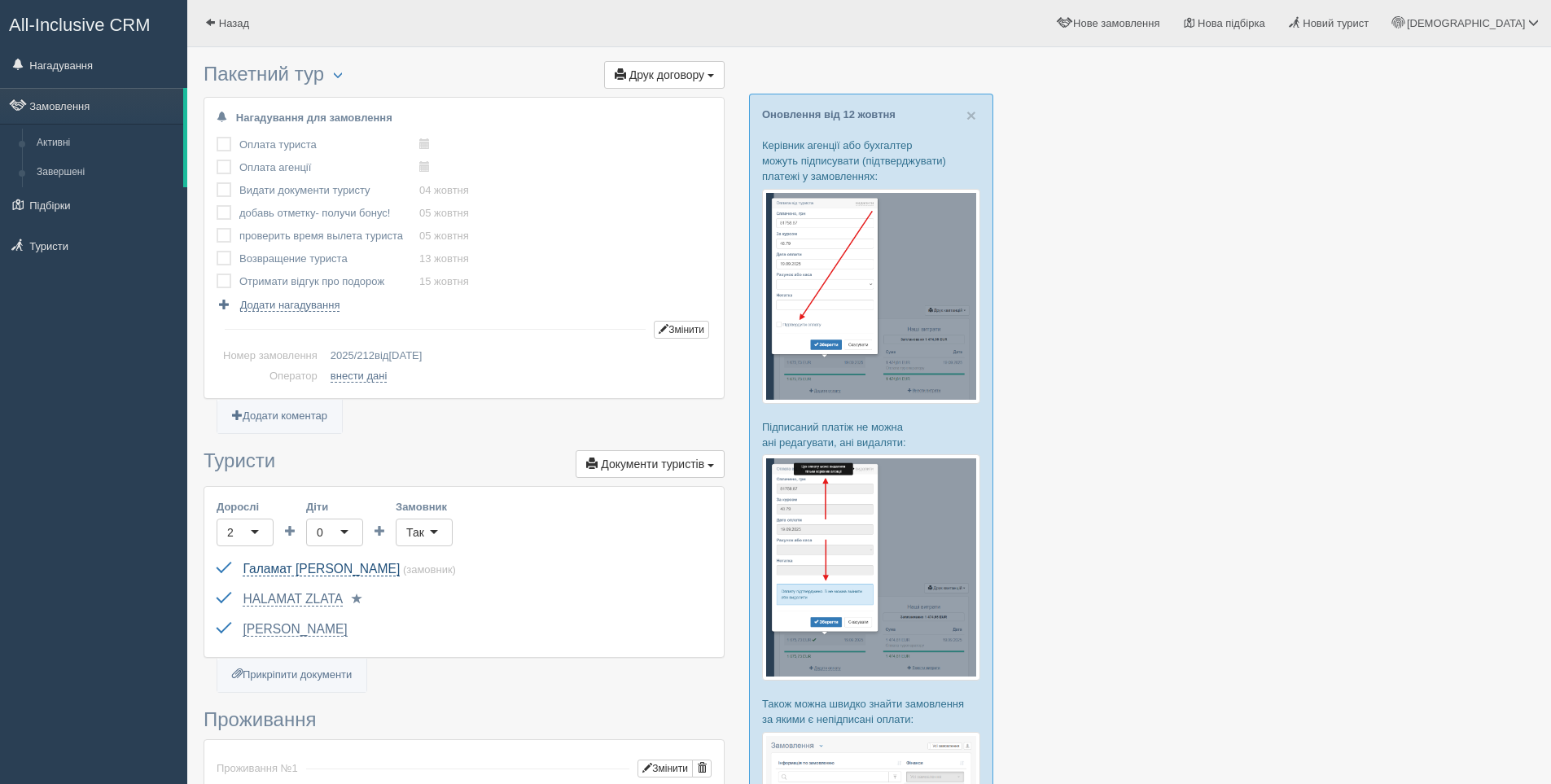
click at [300, 573] on link "Галамат [PERSON_NAME]" at bounding box center [321, 569] width 157 height 15
click at [42, 254] on link "Туристи" at bounding box center [94, 246] width 187 height 36
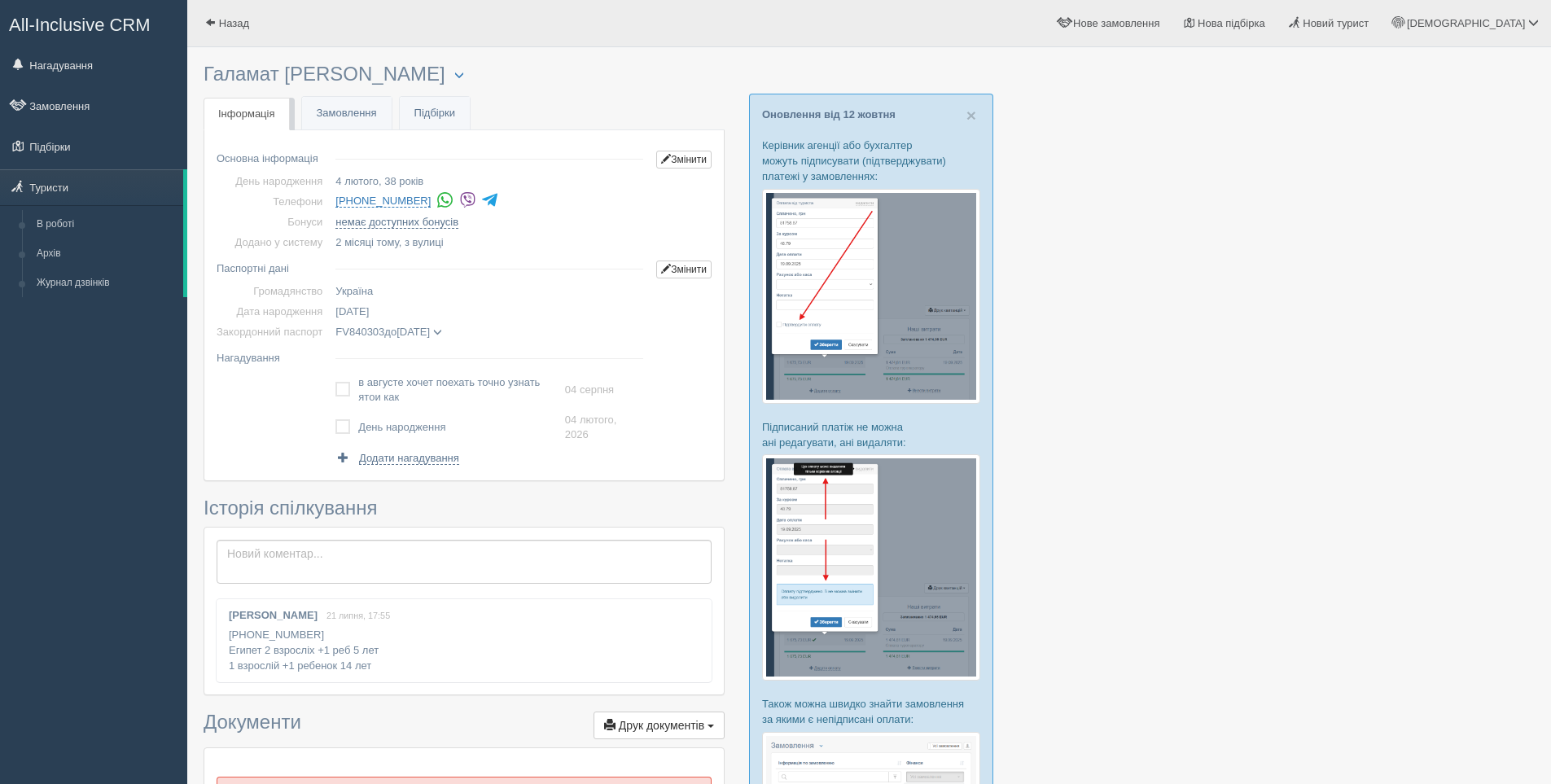
click at [459, 202] on img at bounding box center [468, 200] width 17 height 17
drag, startPoint x: 345, startPoint y: 119, endPoint x: 357, endPoint y: 122, distance: 12.4
click at [345, 120] on link "Замовлення" at bounding box center [346, 113] width 89 height 34
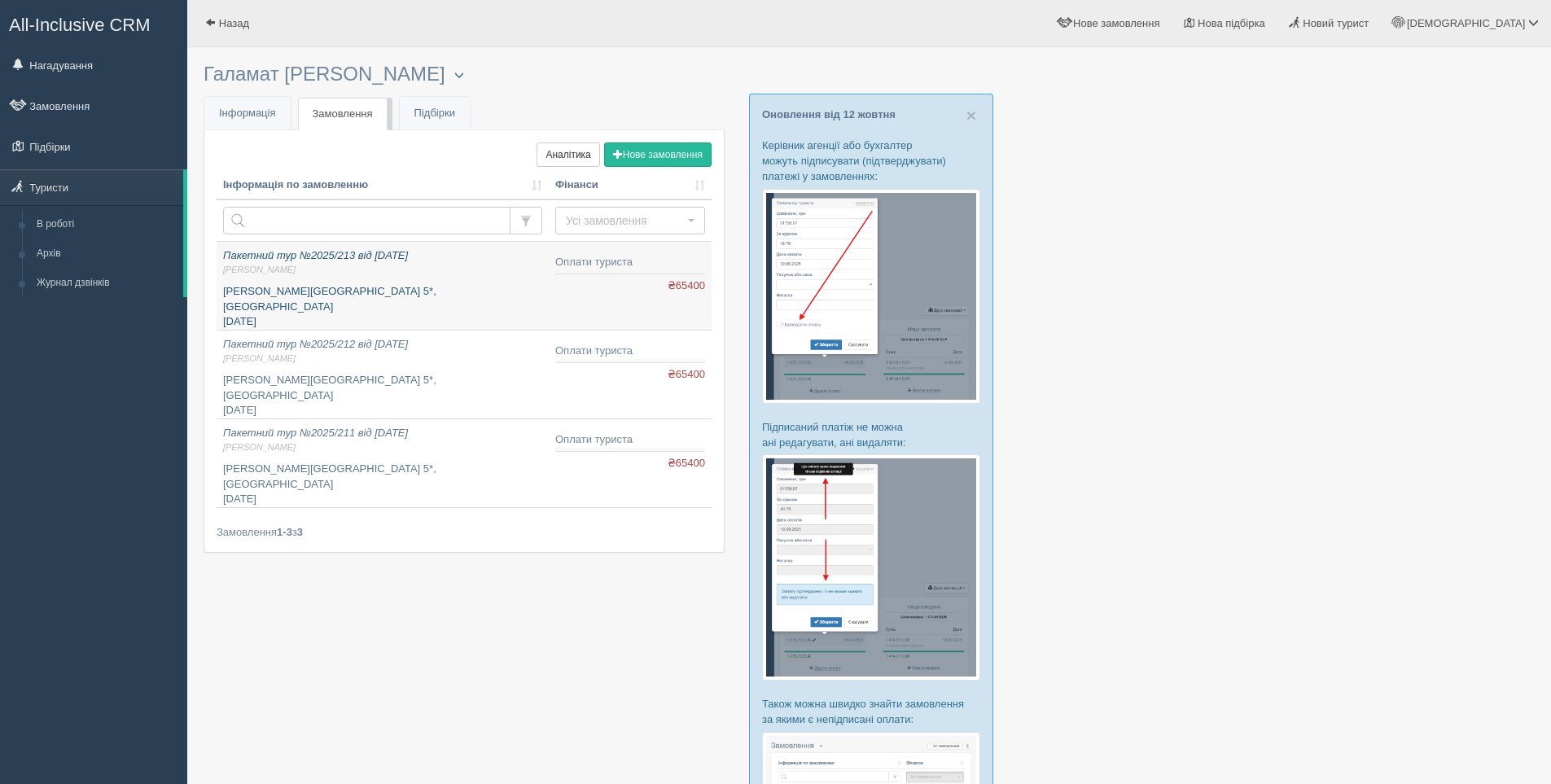
click at [469, 300] on p "[PERSON_NAME][GEOGRAPHIC_DATA] 5*, [GEOGRAPHIC_DATA] [DATE]" at bounding box center [383, 307] width 319 height 46
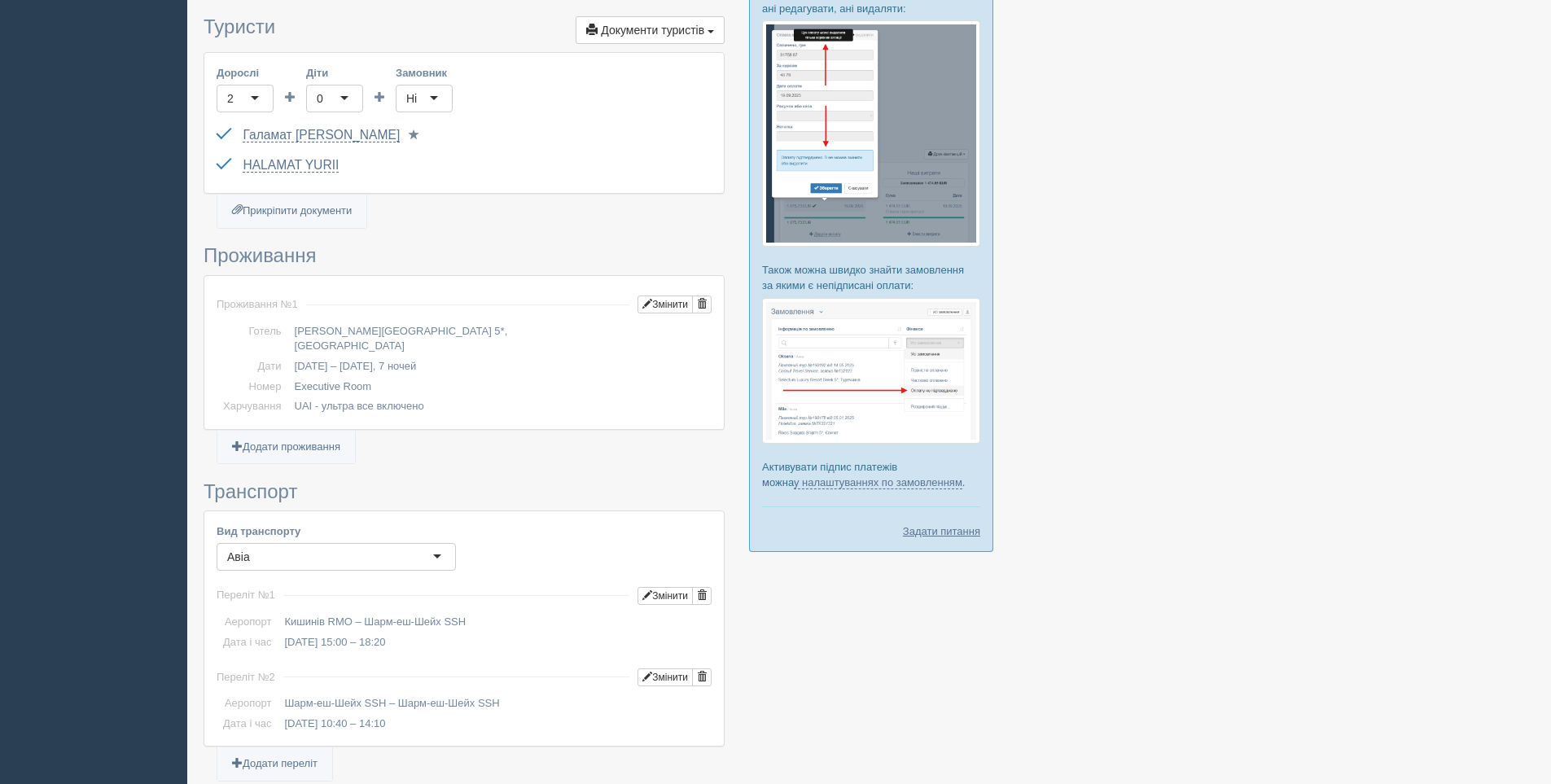
scroll to position [488, 0]
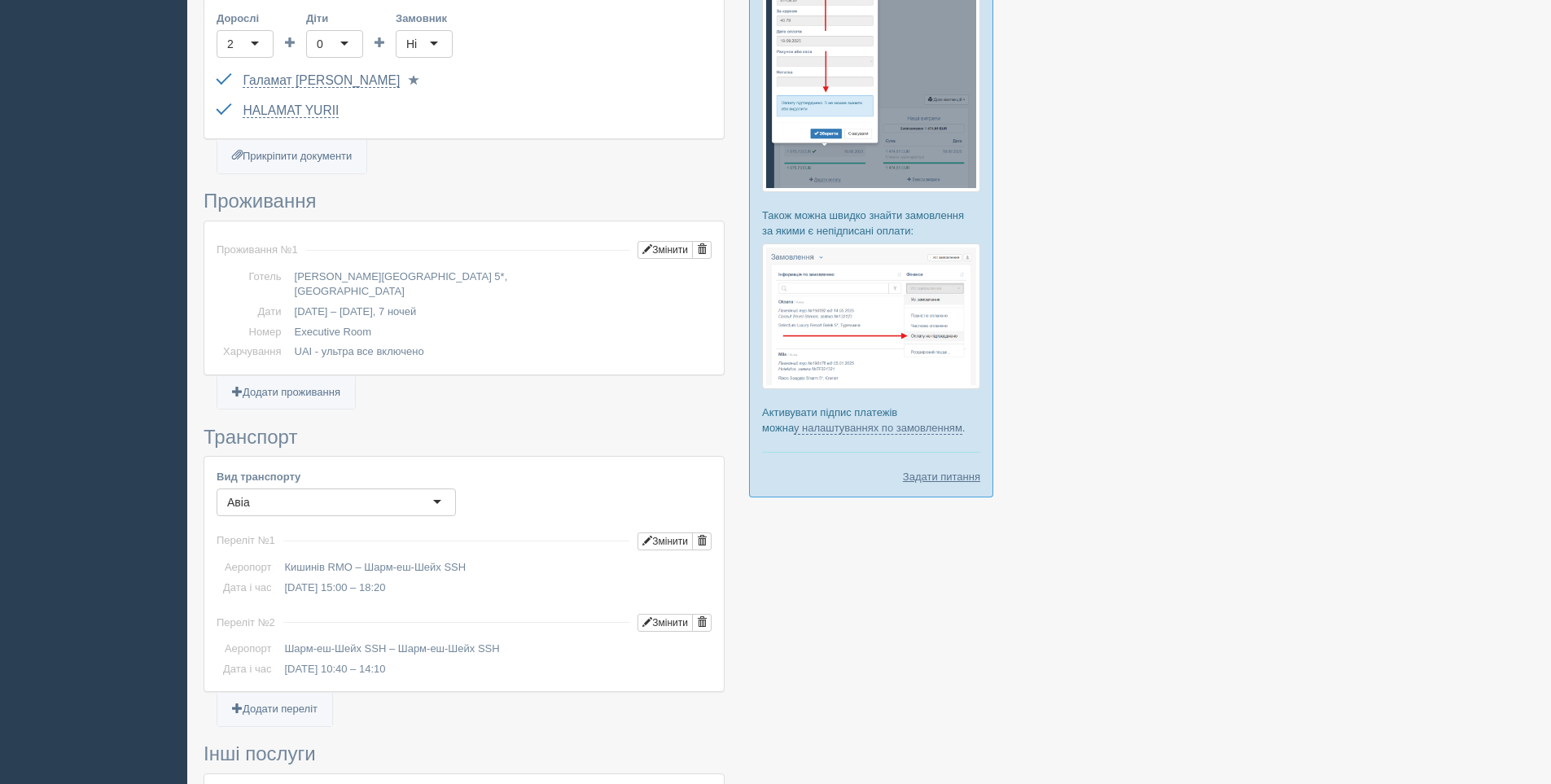
click at [1051, 632] on div at bounding box center [869, 408] width 1332 height 1684
drag, startPoint x: 69, startPoint y: 150, endPoint x: 100, endPoint y: 141, distance: 32.3
click at [57, 315] on div "All-Inclusive CRM Нагадування Замовлення Активні Завершені" at bounding box center [776, 416] width 1551 height 1810
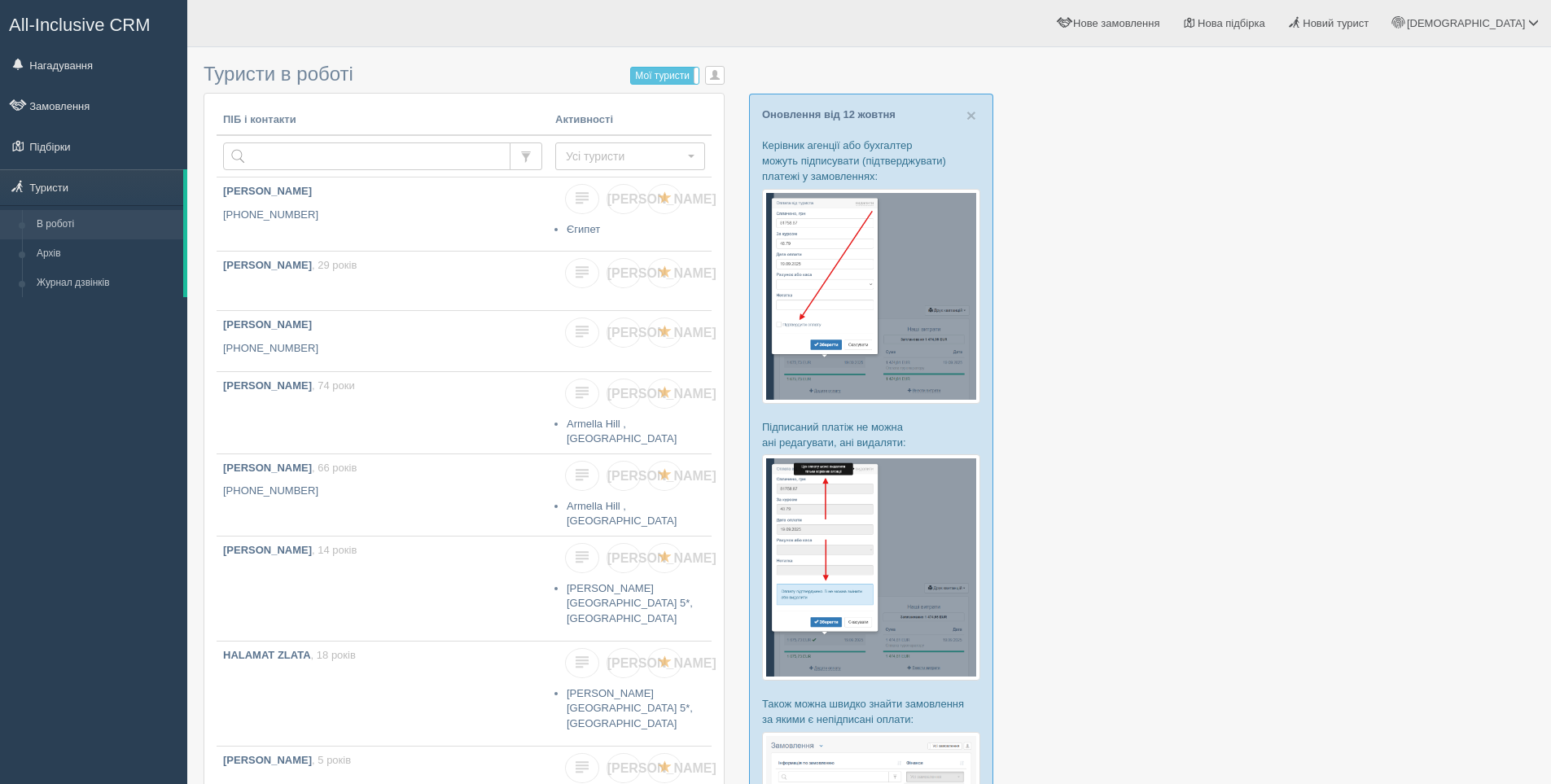
click at [1235, 377] on div at bounding box center [869, 621] width 1332 height 1131
